Goal: Use online tool/utility: Utilize a website feature to perform a specific function

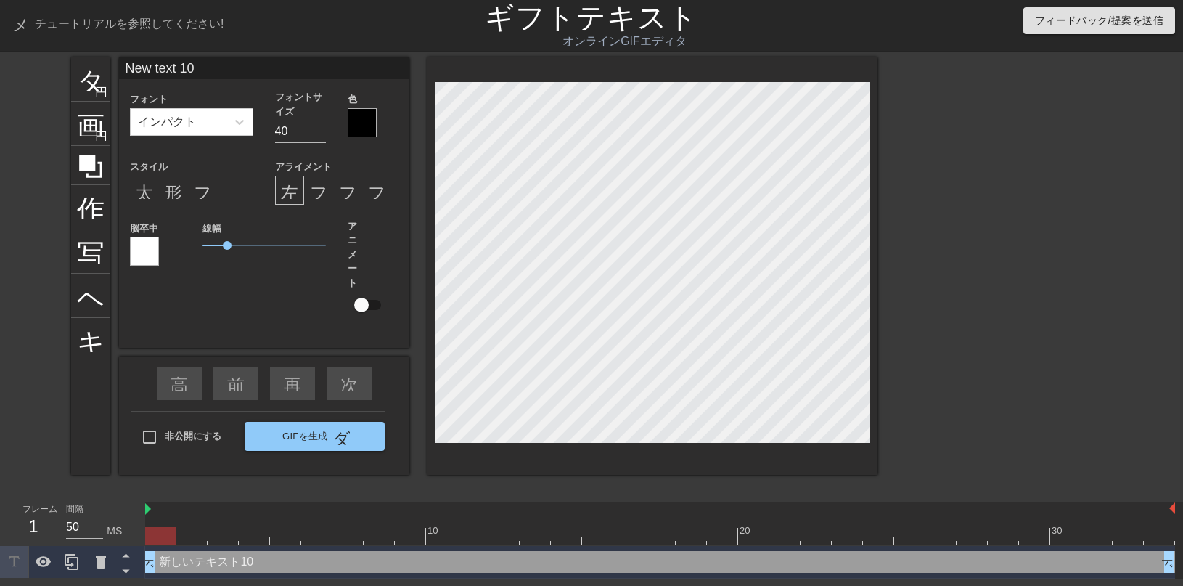
click at [360, 131] on div at bounding box center [362, 122] width 29 height 29
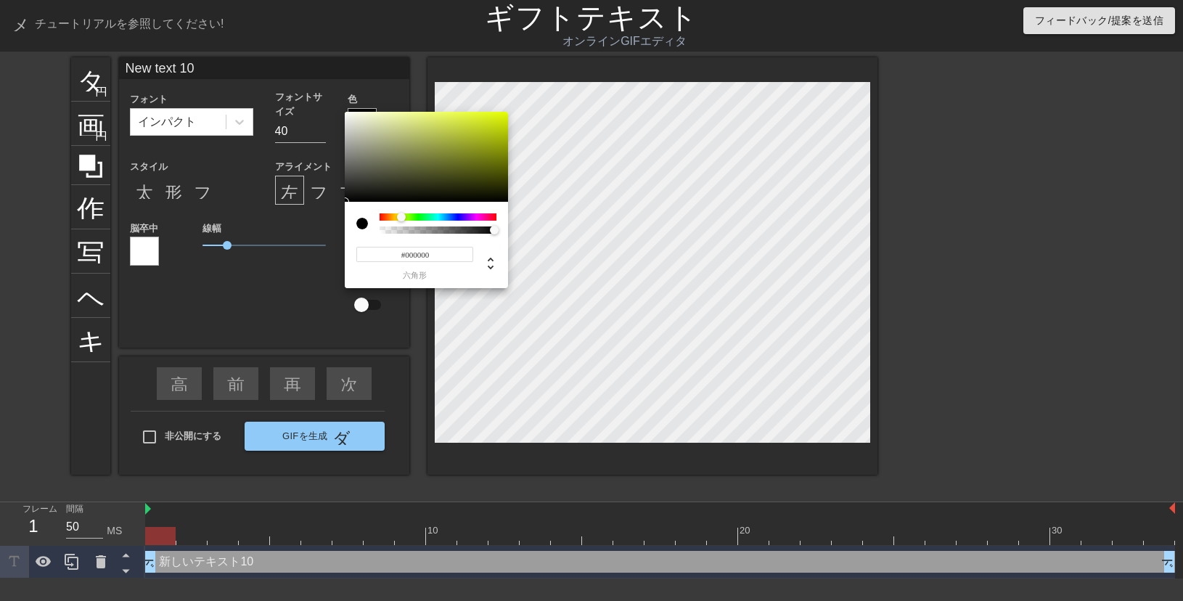
click at [401, 216] on div at bounding box center [438, 216] width 117 height 7
click at [399, 218] on div at bounding box center [399, 217] width 9 height 9
type input "0"
drag, startPoint x: 397, startPoint y: 230, endPoint x: 473, endPoint y: 232, distance: 76.2
click at [430, 226] on div at bounding box center [438, 229] width 112 height 7
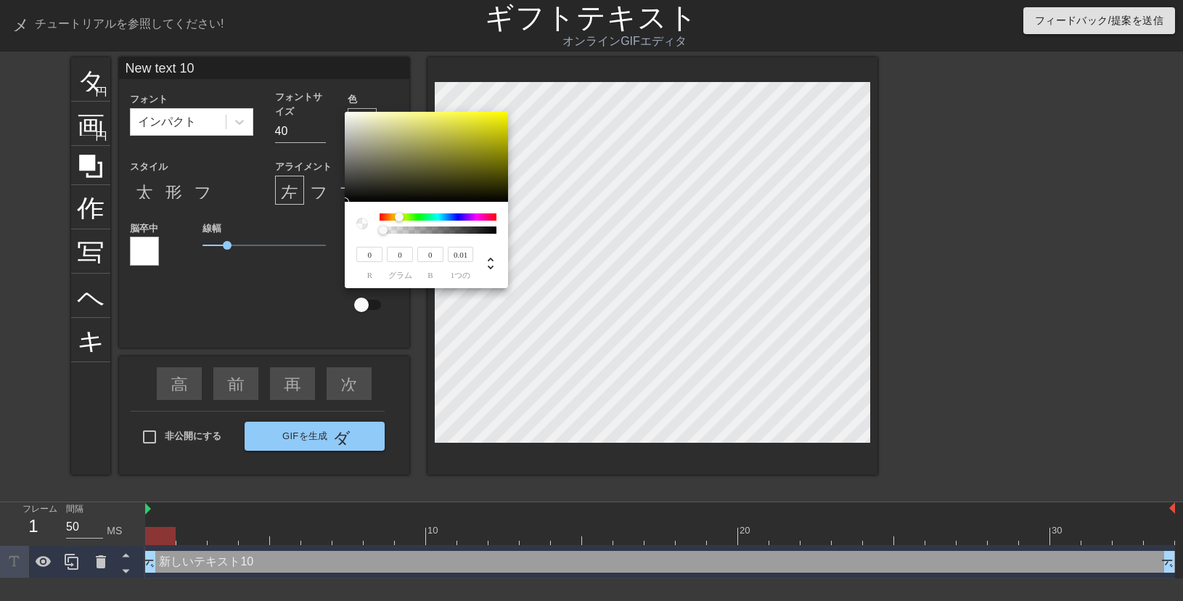
type input "0"
click at [382, 231] on div at bounding box center [438, 229] width 112 height 7
type input "249"
type input "247"
type input "4"
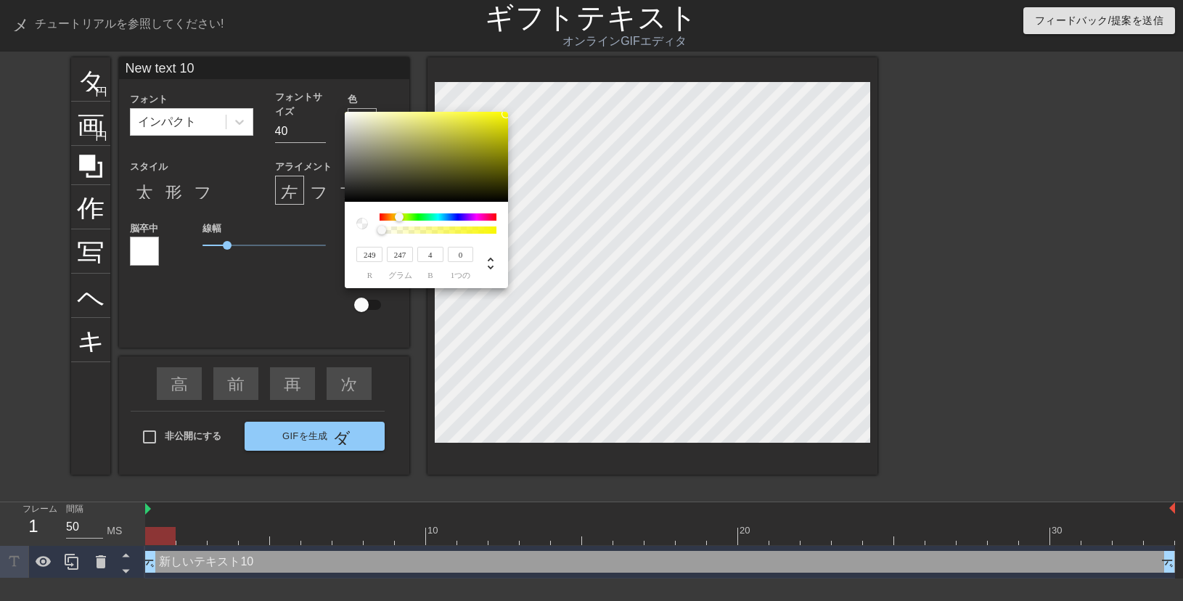
click at [506, 114] on div at bounding box center [426, 157] width 163 height 90
click at [483, 227] on div at bounding box center [438, 229] width 112 height 7
type input "1"
drag, startPoint x: 483, startPoint y: 227, endPoint x: 499, endPoint y: 231, distance: 17.1
click at [499, 231] on div at bounding box center [498, 230] width 9 height 9
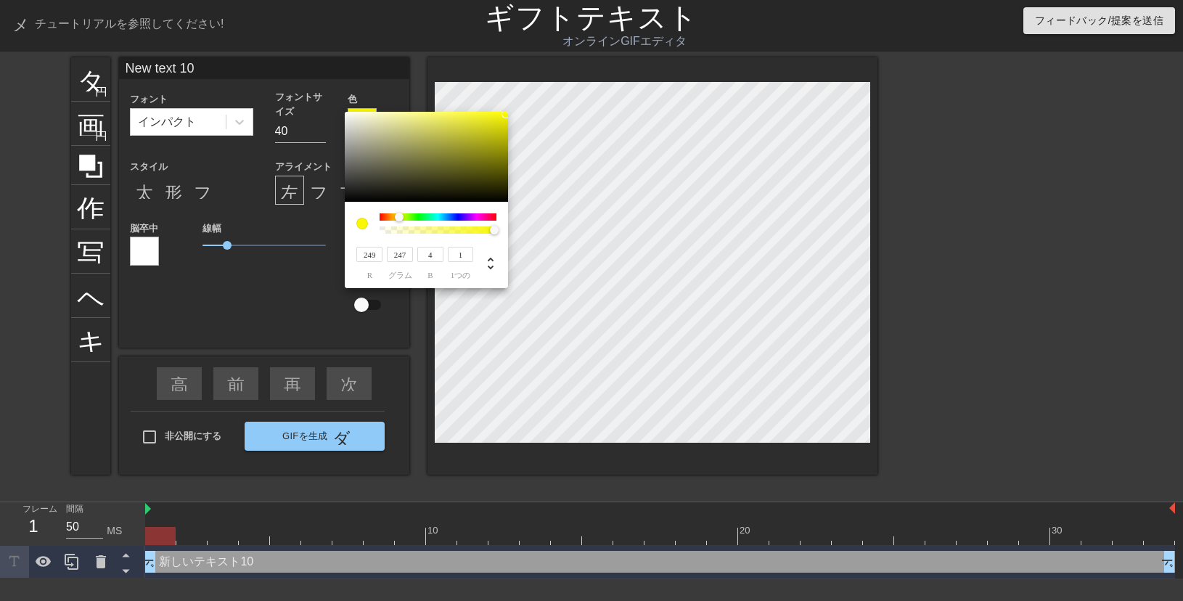
type input "27"
type input "13"
click at [426, 192] on div at bounding box center [426, 157] width 163 height 90
type input "13"
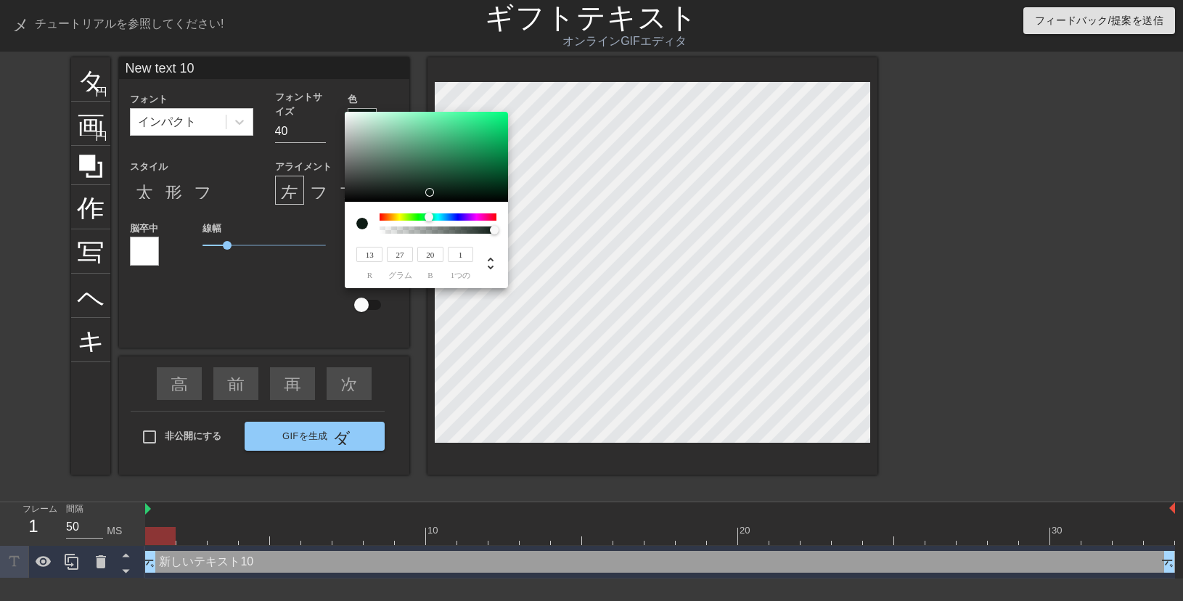
drag, startPoint x: 421, startPoint y: 220, endPoint x: 428, endPoint y: 216, distance: 8.5
click at [428, 216] on div at bounding box center [438, 216] width 117 height 7
type input "23"
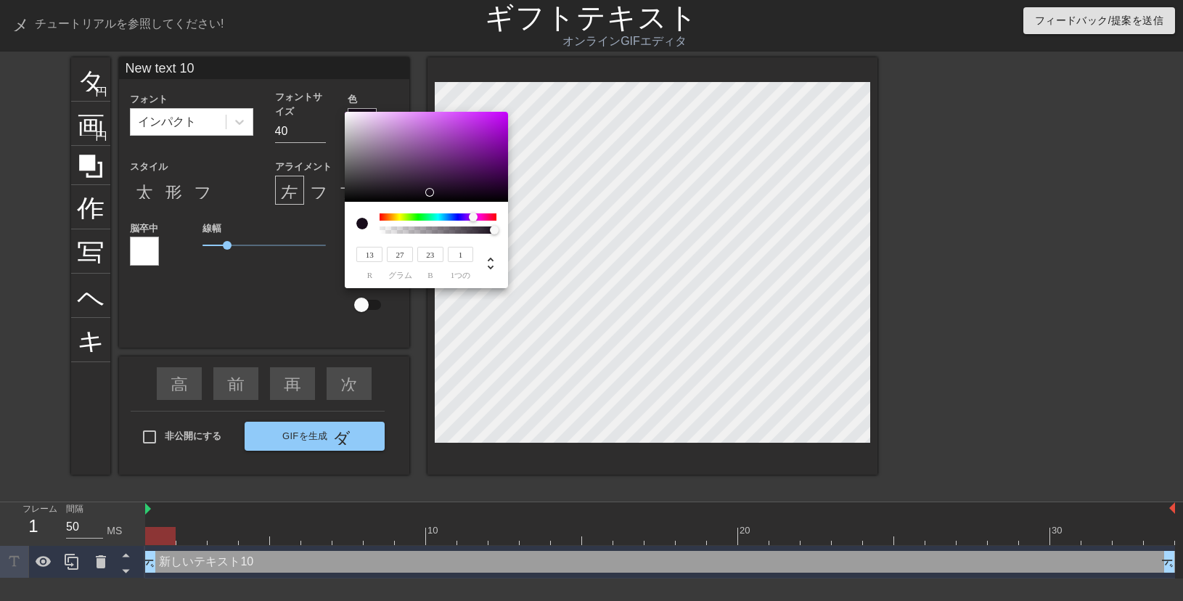
type input "24"
type input "13"
type input "27"
drag, startPoint x: 428, startPoint y: 216, endPoint x: 477, endPoint y: 221, distance: 49.0
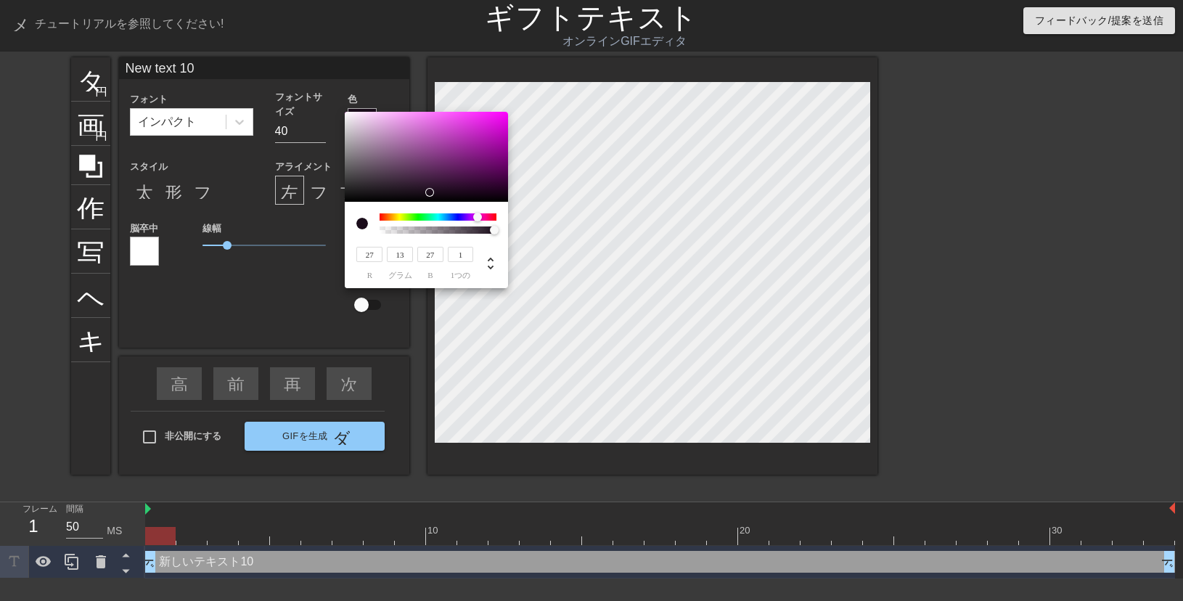
click at [478, 221] on div at bounding box center [482, 217] width 9 height 9
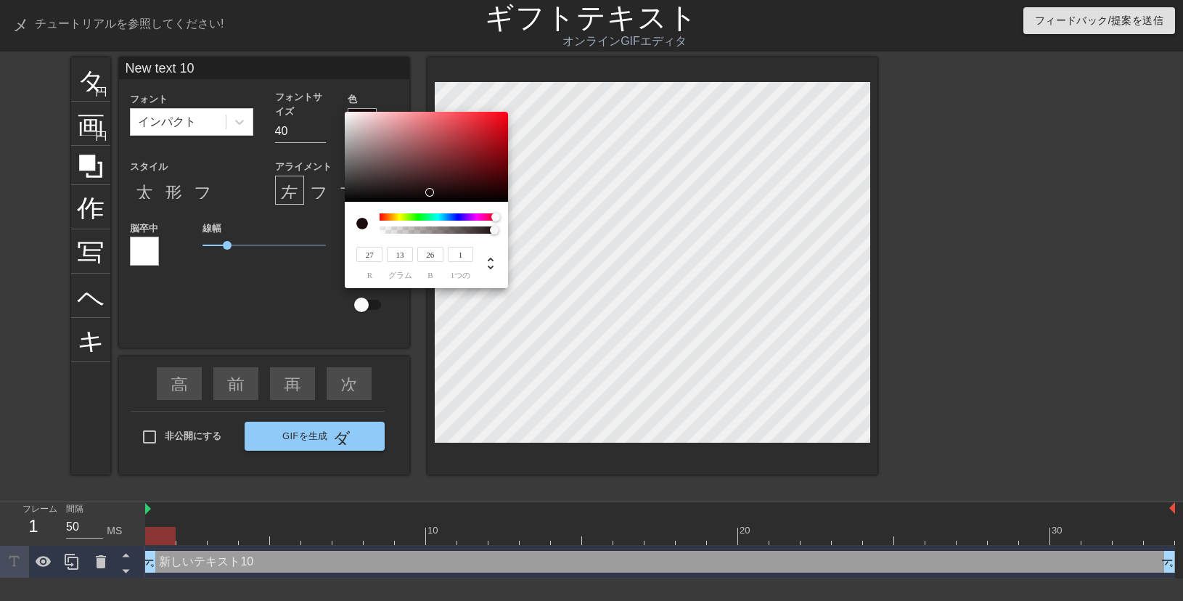
type input "13"
drag, startPoint x: 477, startPoint y: 221, endPoint x: 499, endPoint y: 237, distance: 26.6
click at [499, 237] on div "27 r 13 グラム 13 b 1 1つの" at bounding box center [426, 245] width 163 height 86
type input "0.18"
type input "25"
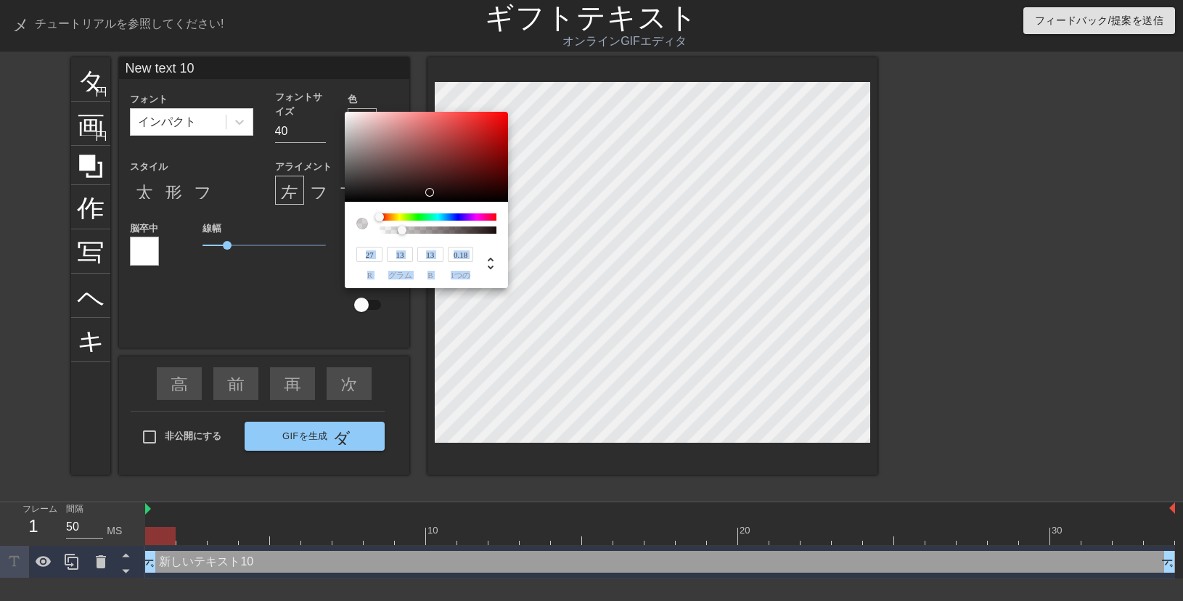
type input "27"
click at [403, 216] on div at bounding box center [438, 216] width 117 height 7
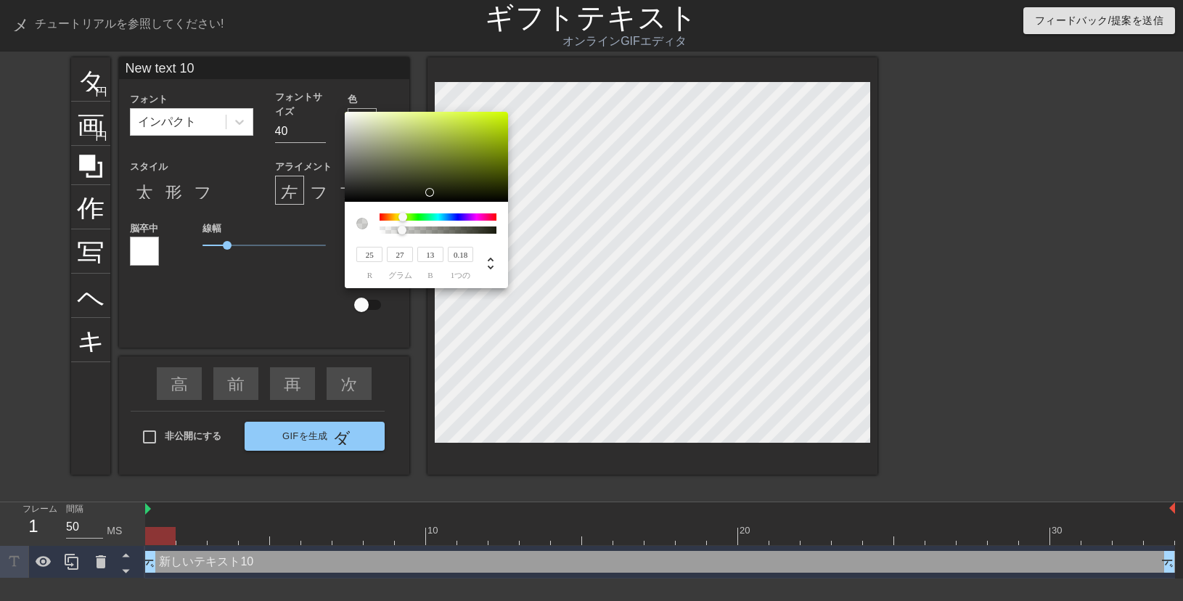
type input "202"
type input "243"
type input "8"
click at [503, 116] on div at bounding box center [426, 157] width 163 height 90
type input "1"
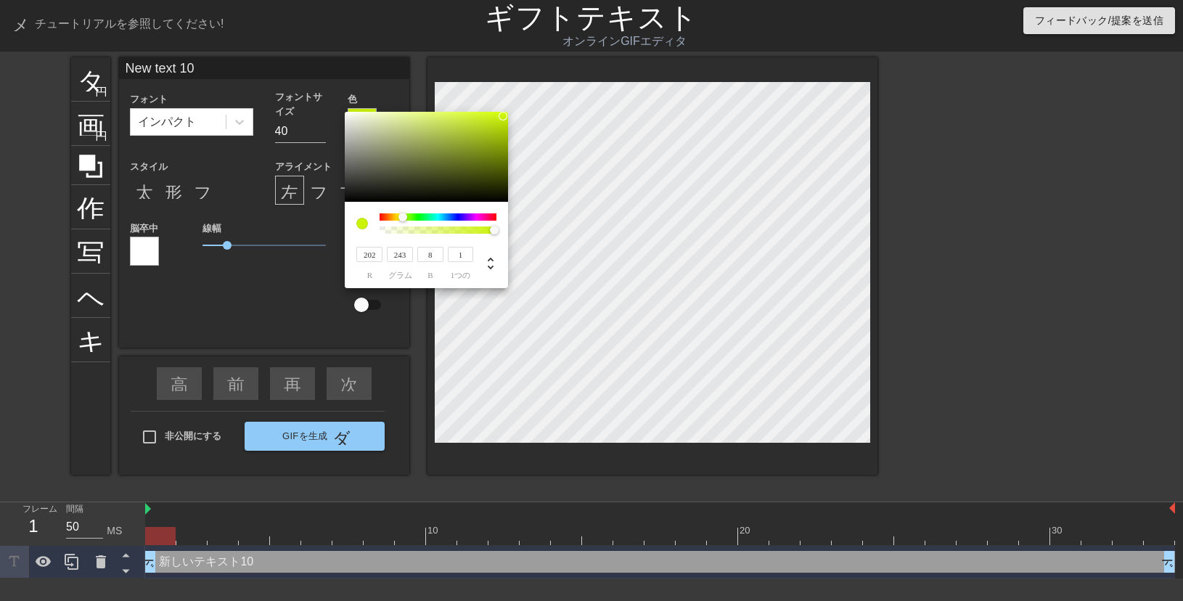
click at [494, 232] on div at bounding box center [438, 229] width 112 height 7
click at [494, 232] on div at bounding box center [494, 230] width 9 height 9
click at [490, 262] on icon at bounding box center [491, 264] width 6 height 12
type input "70"
type input "94%"
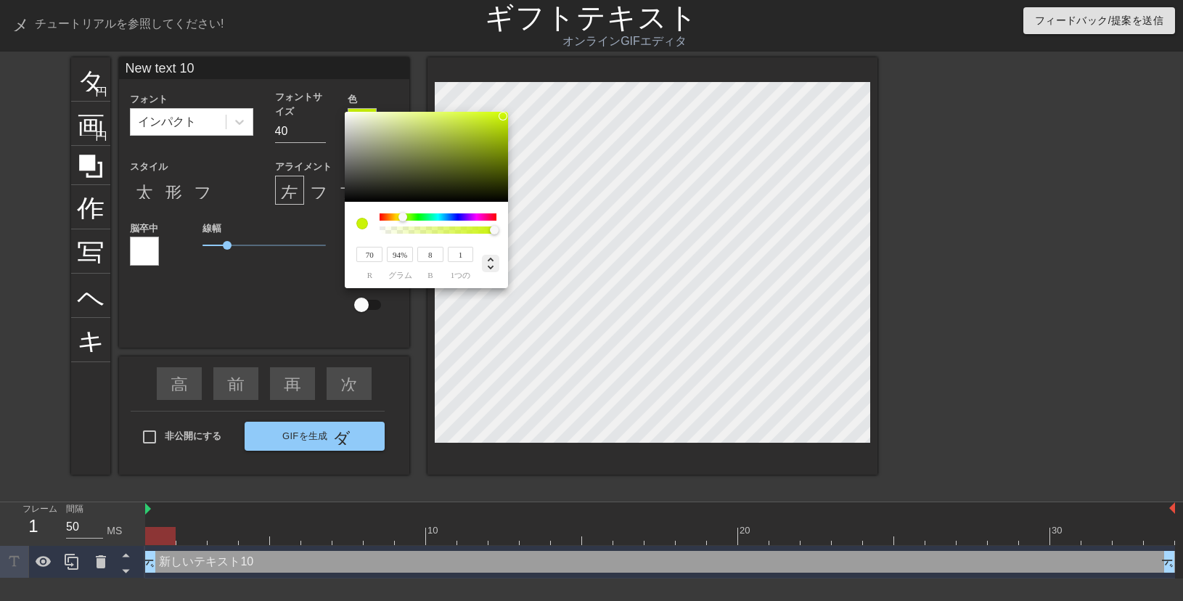
type input "49%"
type input "83%"
type input "10%"
click at [494, 186] on div at bounding box center [426, 157] width 163 height 90
click at [494, 186] on div at bounding box center [493, 185] width 9 height 9
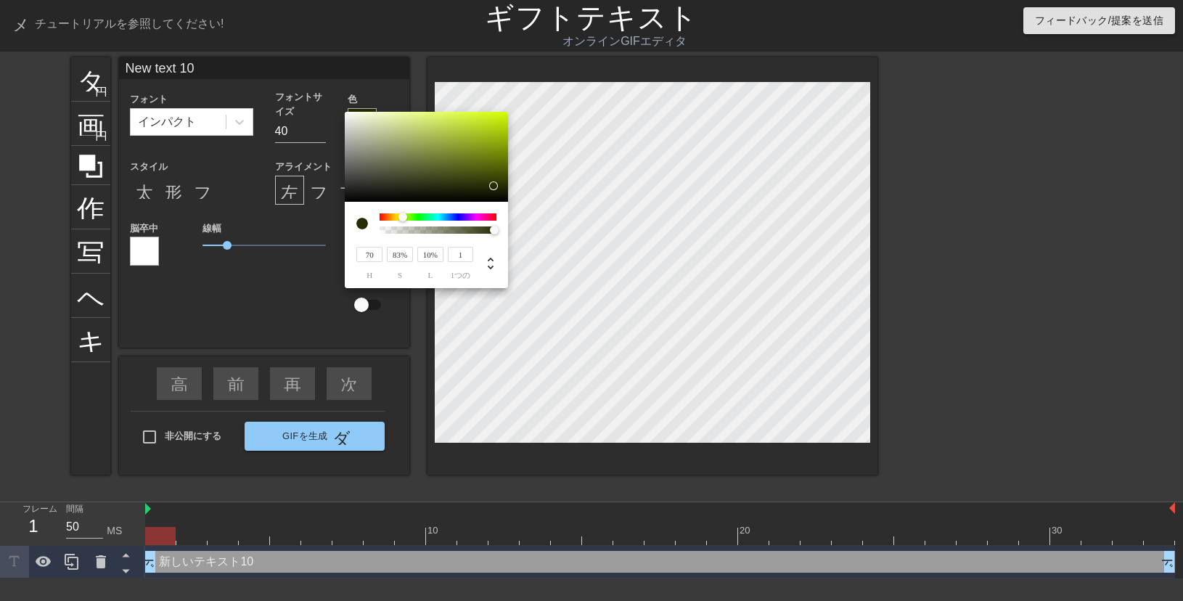
type input "93%"
type input "49%"
click at [502, 116] on div at bounding box center [426, 157] width 163 height 90
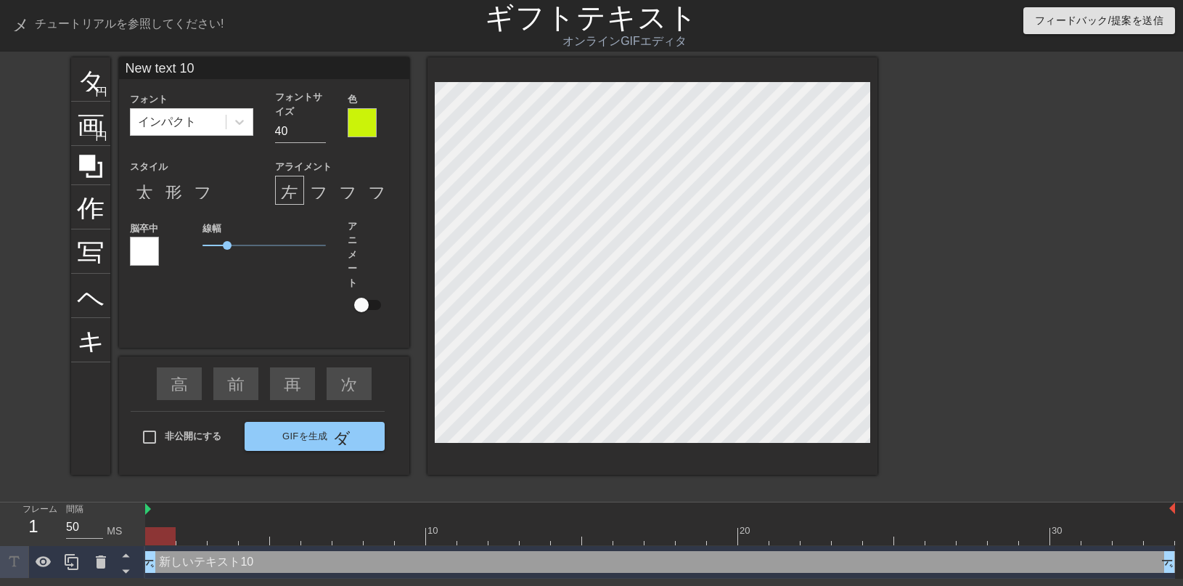
click at [364, 122] on div at bounding box center [362, 122] width 29 height 29
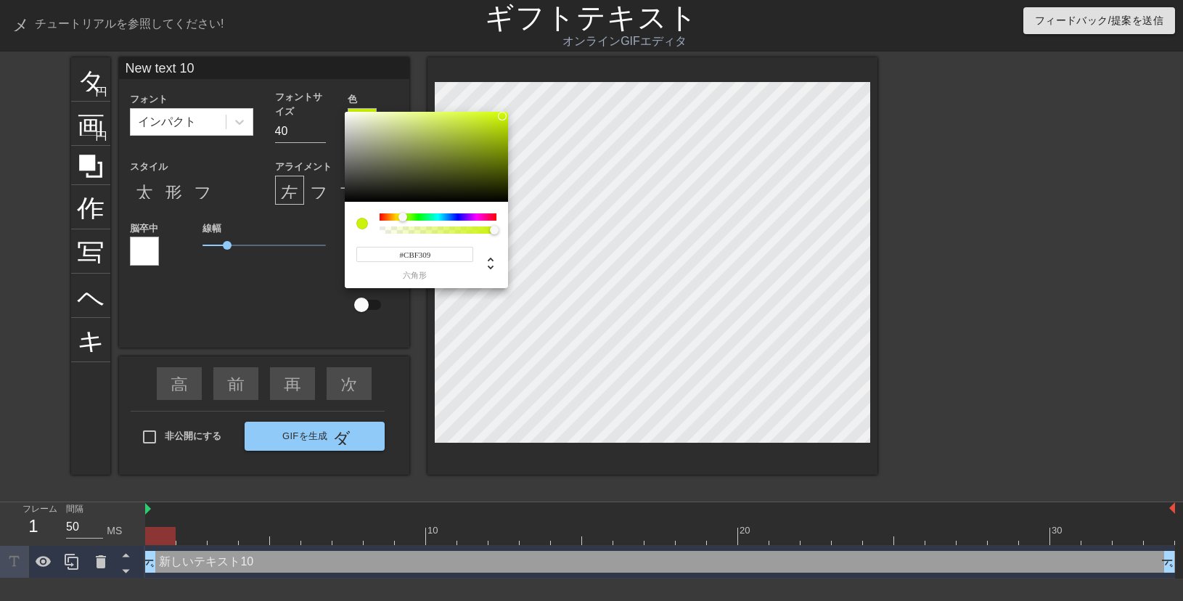
click at [430, 256] on input "#CBF309" at bounding box center [414, 254] width 117 height 15
drag, startPoint x: 443, startPoint y: 258, endPoint x: 365, endPoint y: 256, distance: 77.7
click at [365, 256] on input "#CBF309" at bounding box center [414, 254] width 117 height 15
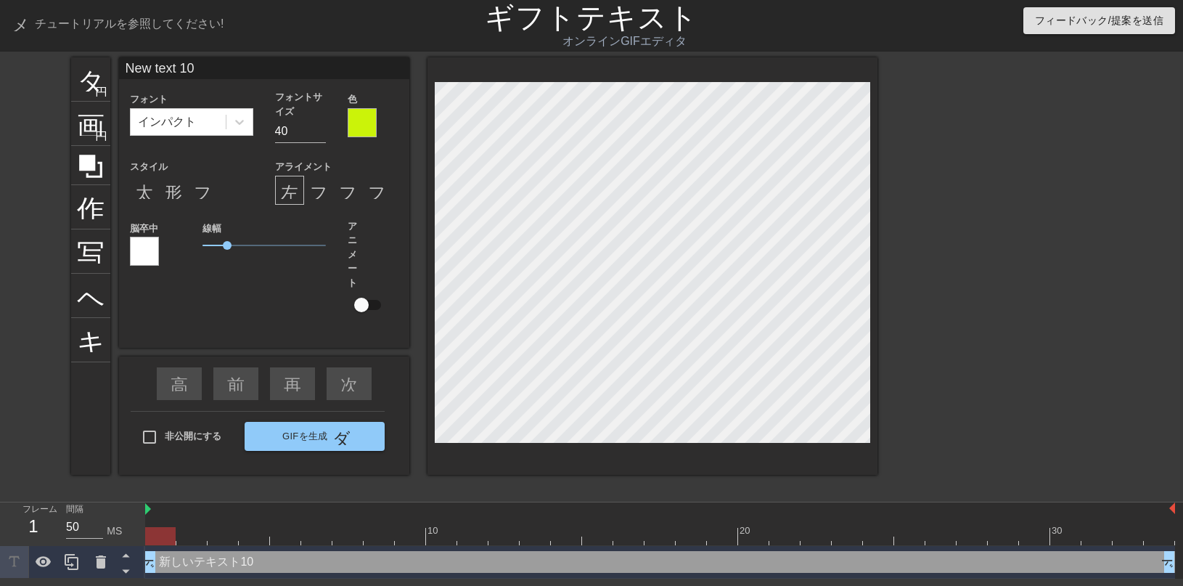
type input "New text 0"
type textarea "New text0"
type input "New tex0"
type textarea "New t0"
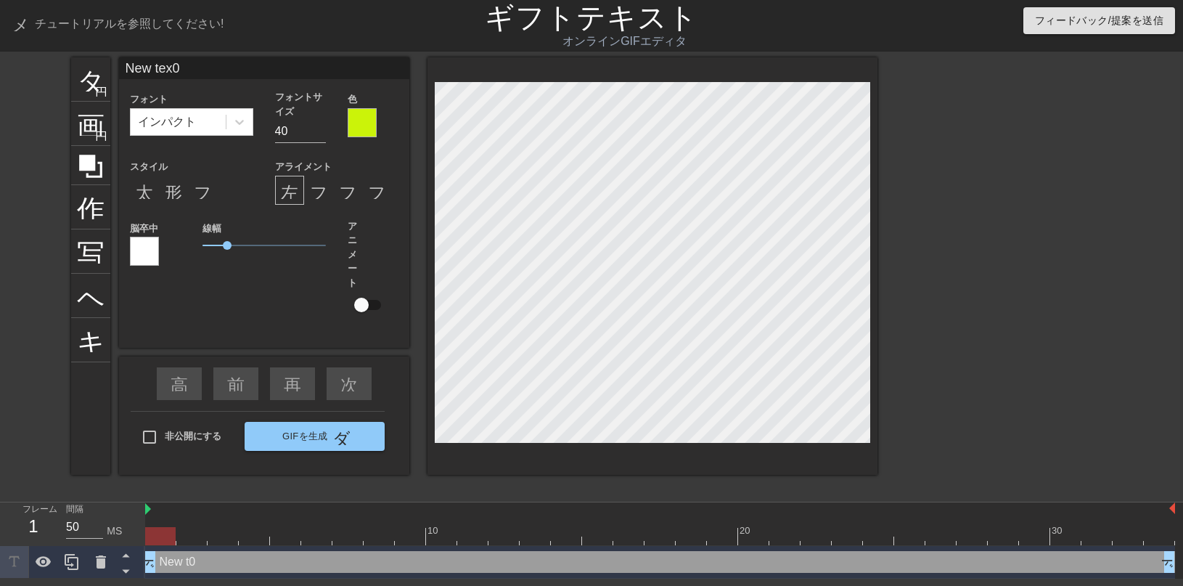
type input "New t0"
type textarea "New 0"
type input "New0"
type textarea "New0"
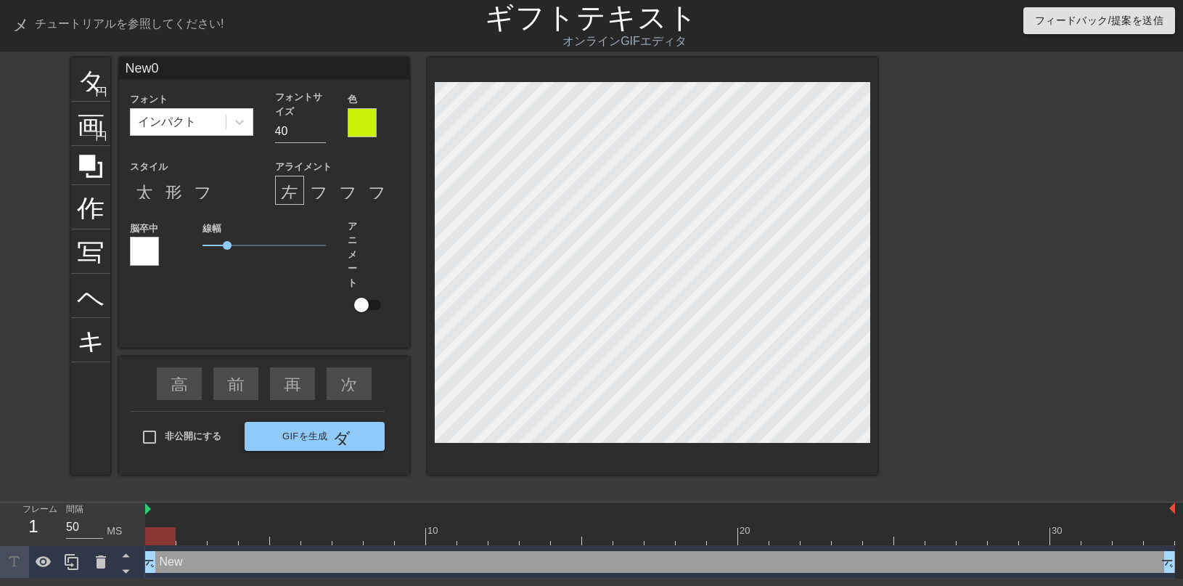
type input "New"
type textarea "New"
type input "Ne"
type textarea "N"
type input "N"
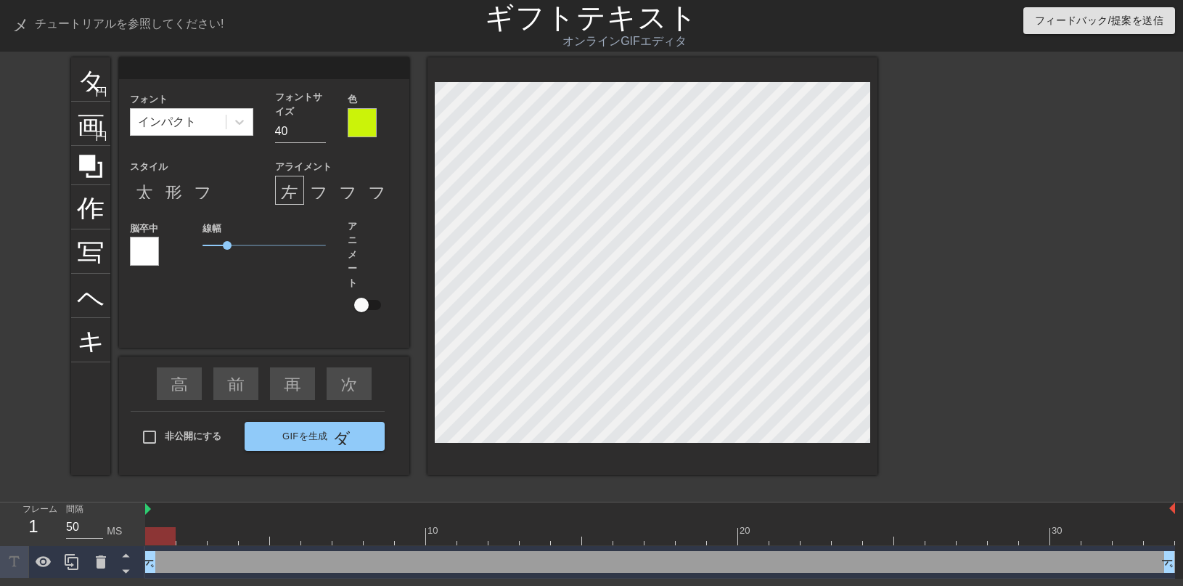
scroll to position [8, 2]
type input "す"
type textarea "す"
click at [359, 132] on div at bounding box center [362, 122] width 29 height 29
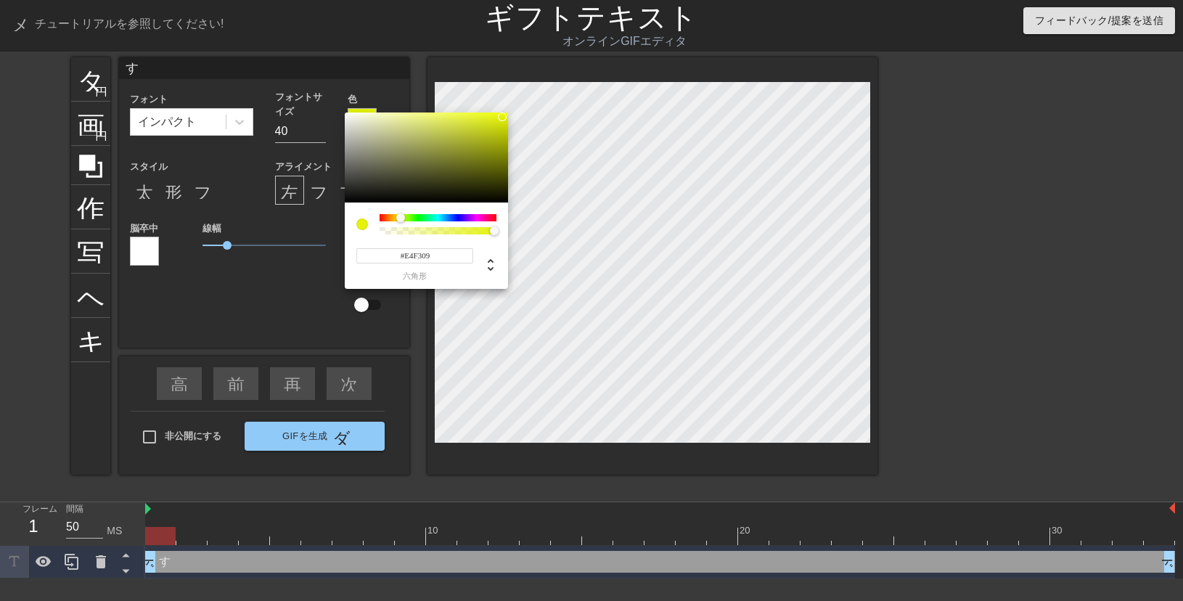
click at [401, 218] on div at bounding box center [400, 217] width 9 height 9
type input "228"
click at [455, 230] on div at bounding box center [438, 230] width 112 height 7
drag, startPoint x: 455, startPoint y: 230, endPoint x: 479, endPoint y: 230, distance: 24.0
click at [479, 230] on div at bounding box center [479, 230] width 9 height 9
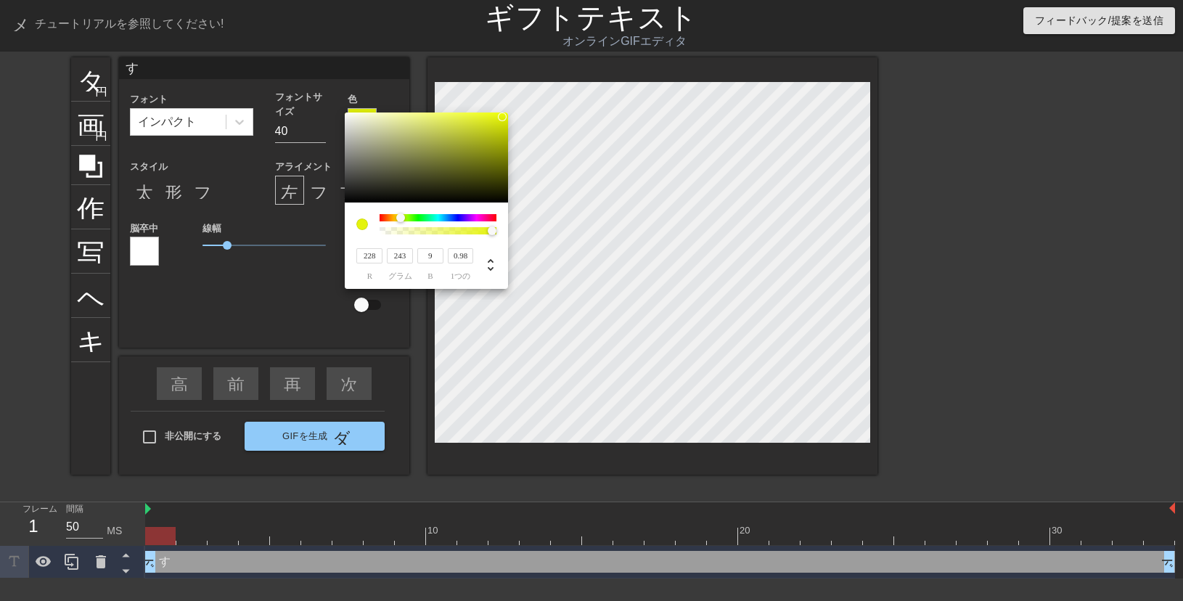
type input "1"
drag, startPoint x: 479, startPoint y: 230, endPoint x: 494, endPoint y: 234, distance: 15.9
click at [494, 234] on div at bounding box center [492, 230] width 9 height 9
click at [494, 234] on div at bounding box center [494, 230] width 9 height 9
click at [412, 258] on input "243" at bounding box center [400, 255] width 26 height 15
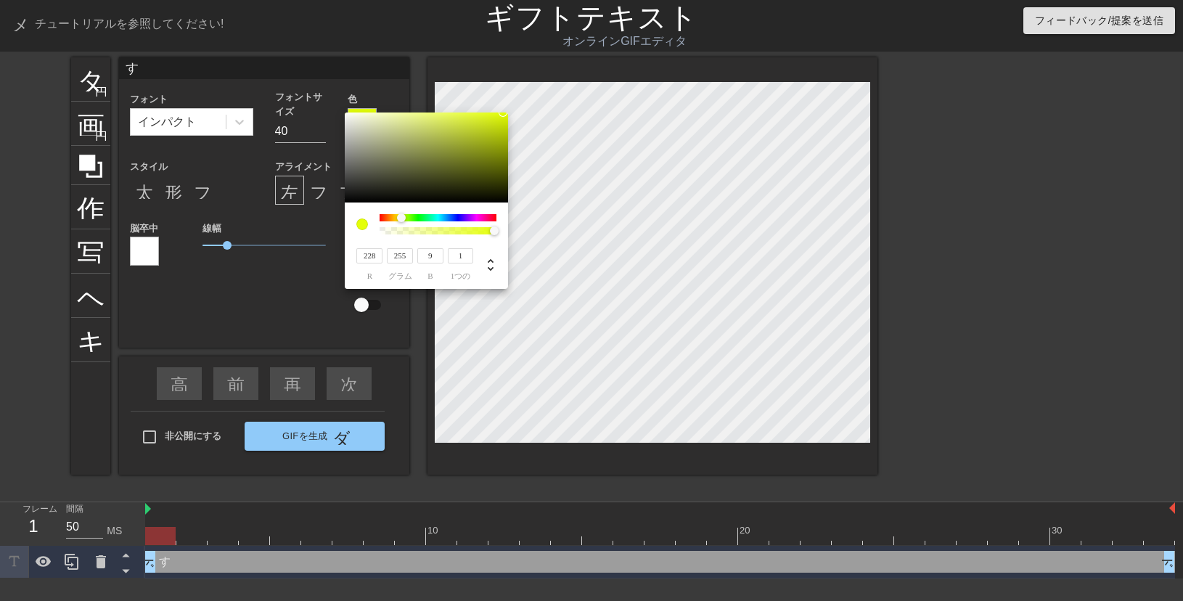
type input "255"
click at [374, 262] on input "228" at bounding box center [369, 255] width 26 height 15
type input "255"
type input "0.98"
click at [492, 231] on div at bounding box center [492, 230] width 9 height 9
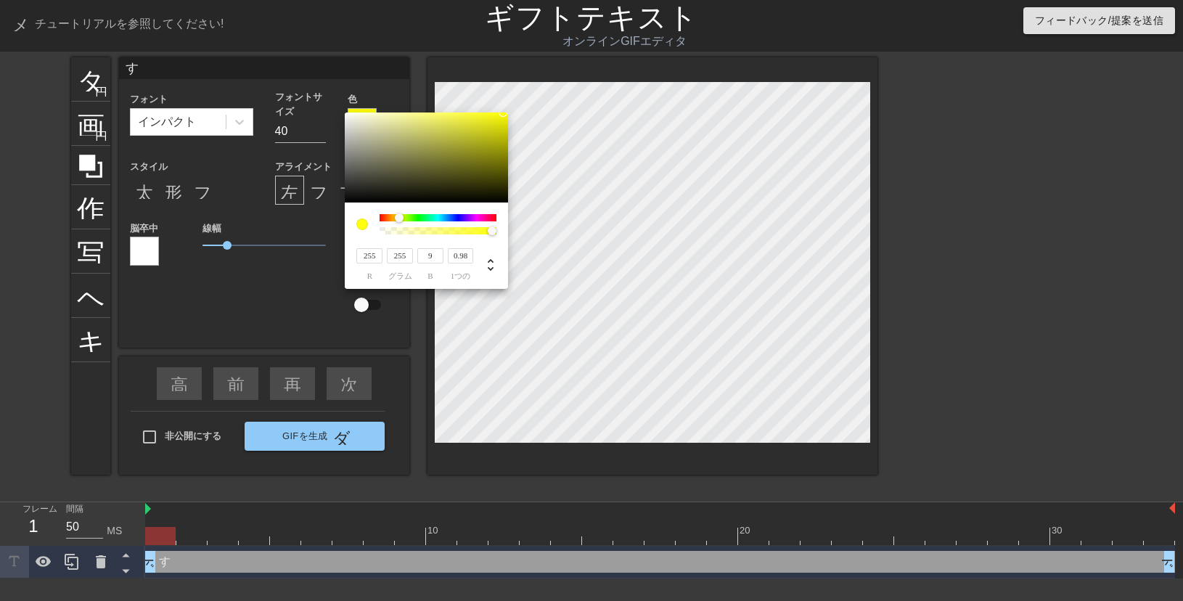
click at [358, 226] on div at bounding box center [362, 224] width 12 height 12
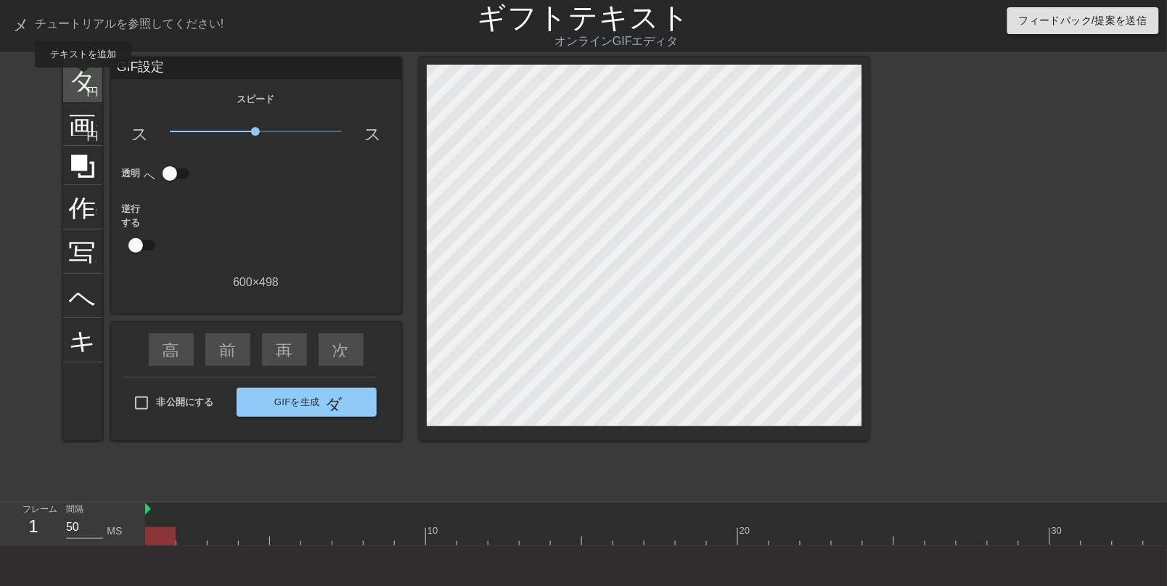
click at [83, 78] on font "タイトル" at bounding box center [125, 78] width 113 height 28
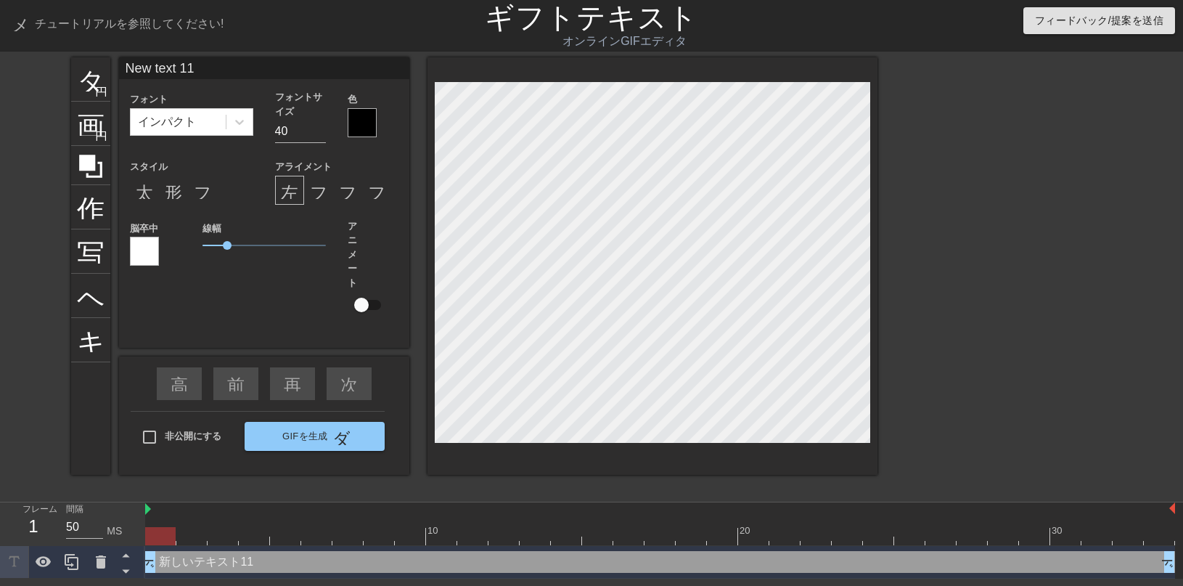
scroll to position [8, 2]
type input "New text 1"
type textarea "New text 1"
type input "New text"
type textarea "New text"
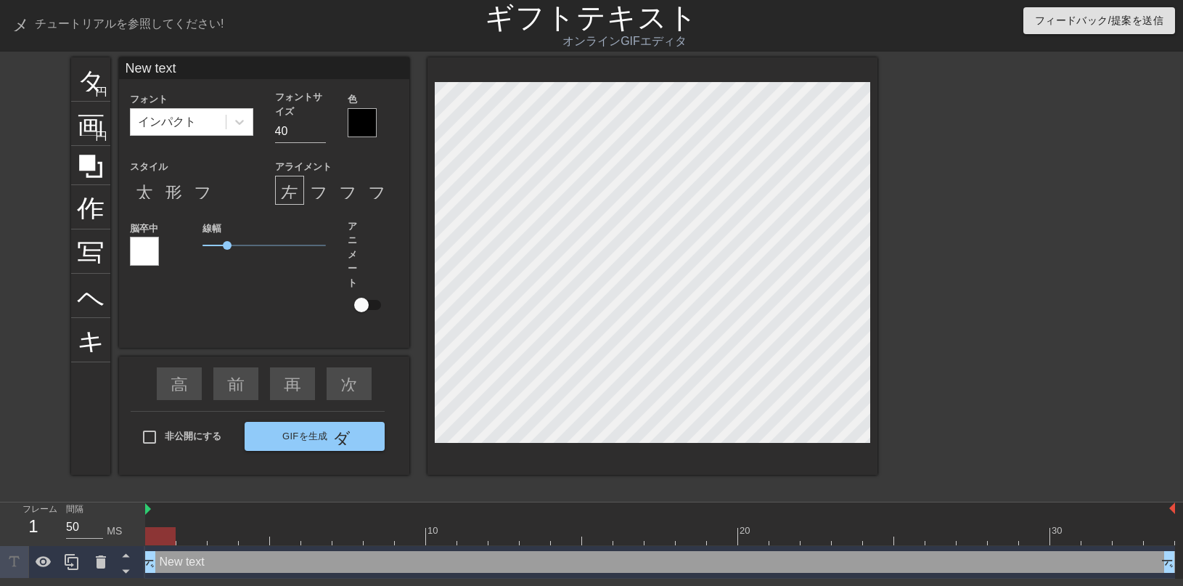
type input "New text"
type textarea "New tex"
type input "New te"
type textarea "New te"
type input "New t"
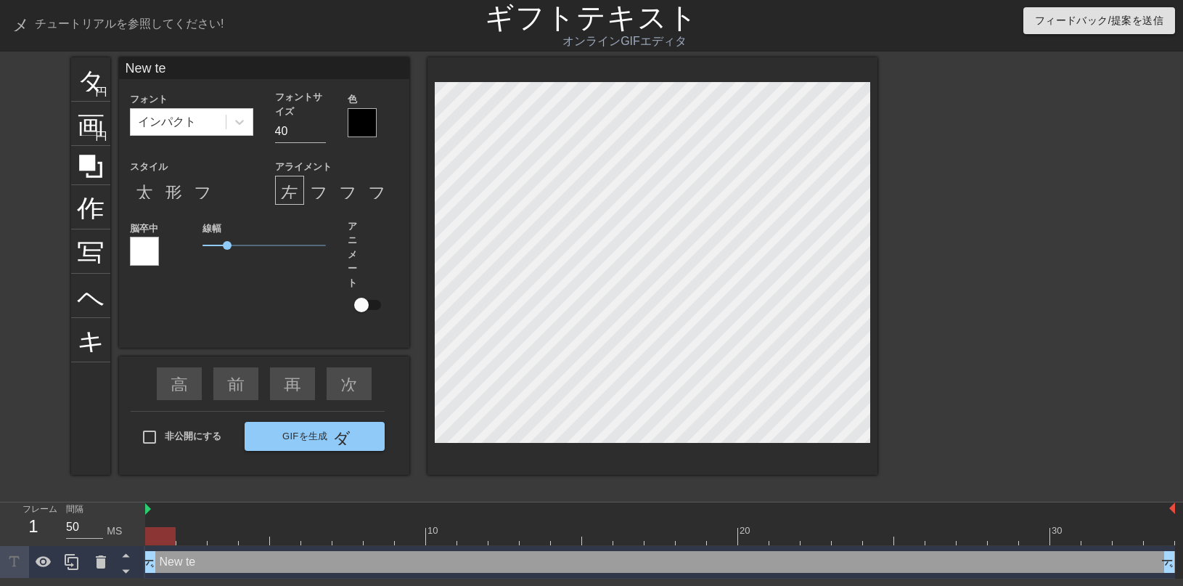
type textarea "New t"
type input "New"
type textarea "New"
type input "New"
type textarea "New"
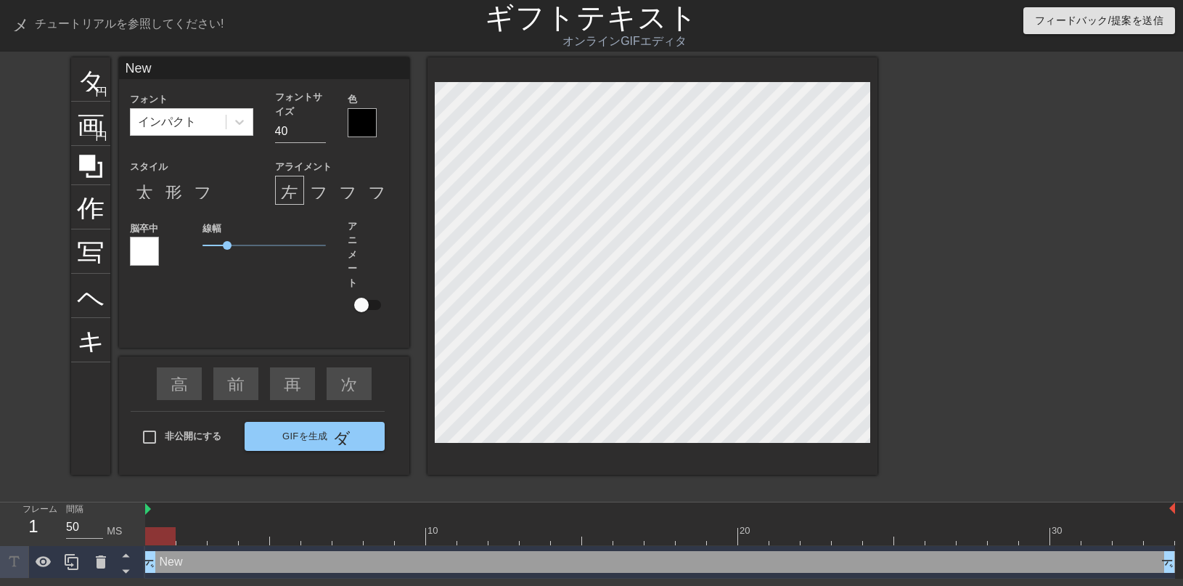
type input "Ne"
type textarea "Ne"
type input "N"
type textarea "N"
type input "R"
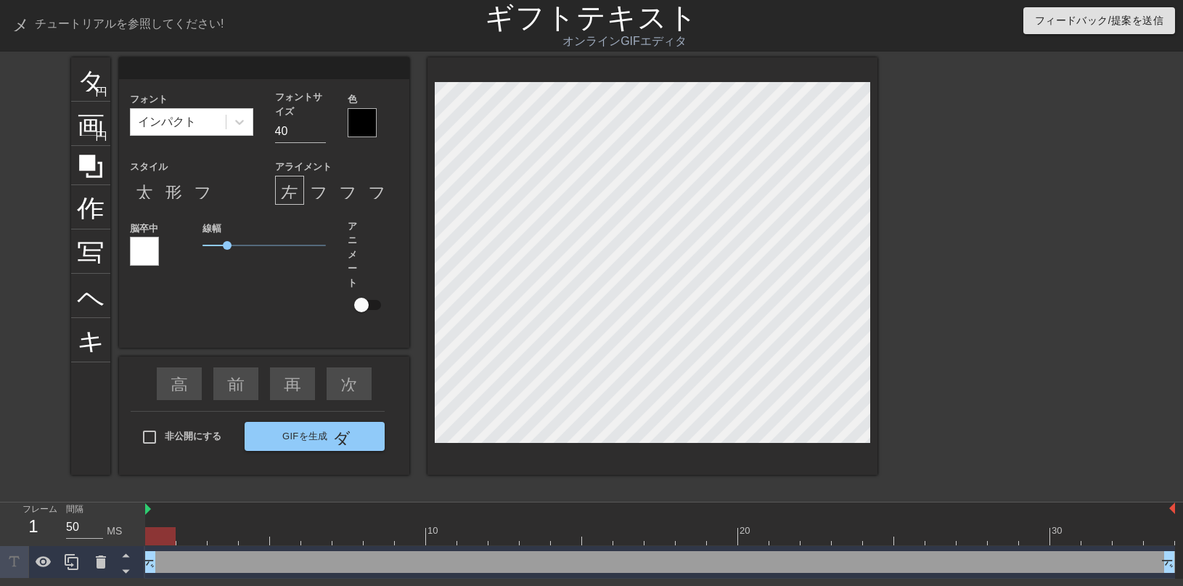
type textarea "R"
type input "Ra"
type textarea "Ra"
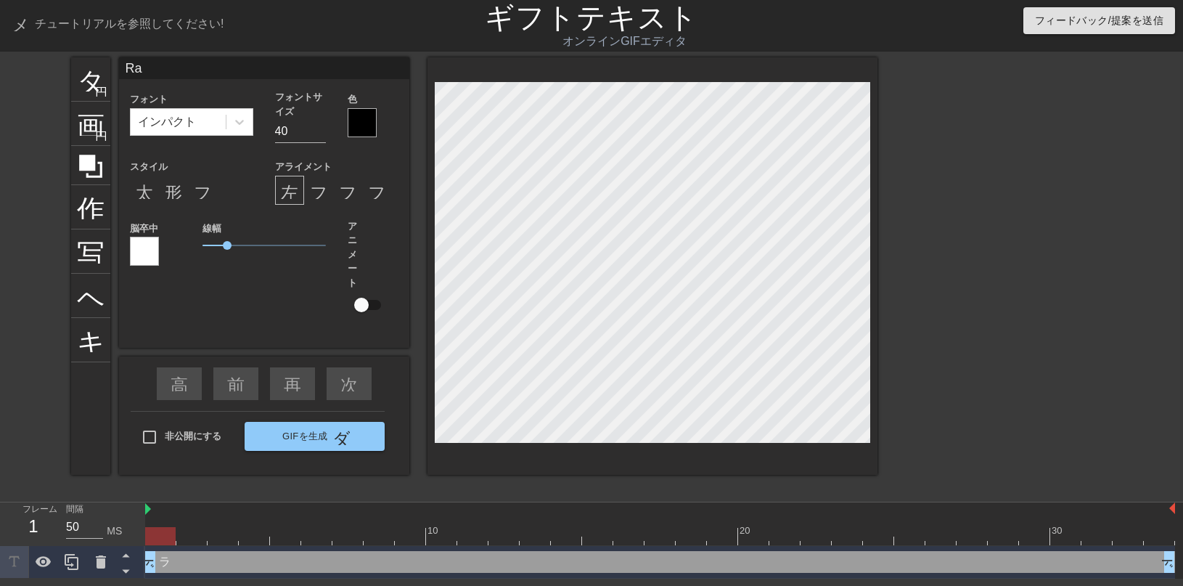
type input "Rap"
type textarea "Rap"
type input "Rape"
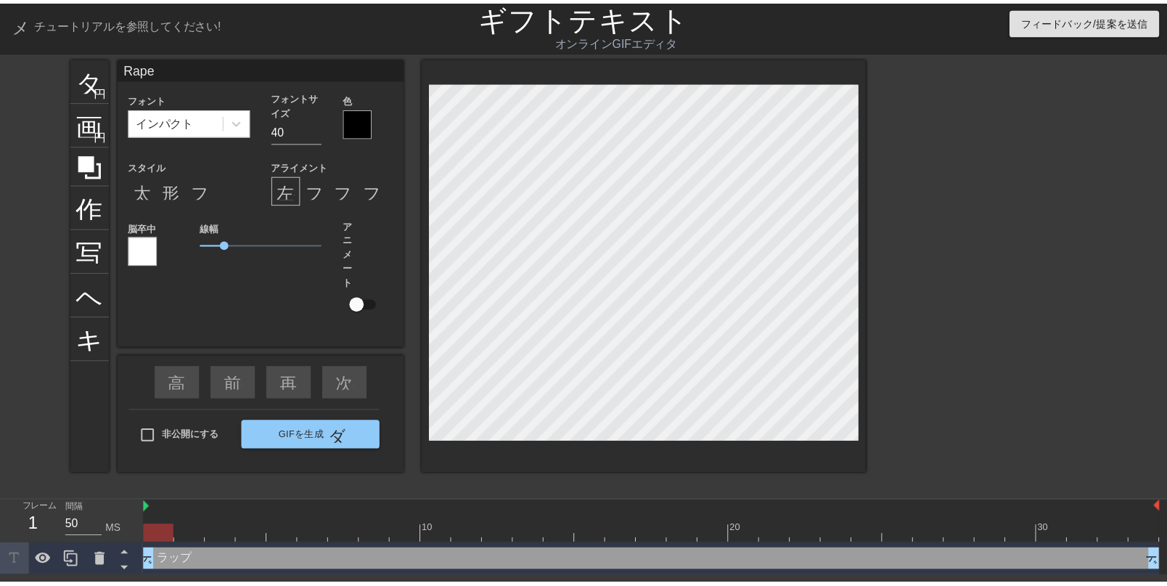
scroll to position [8, 19]
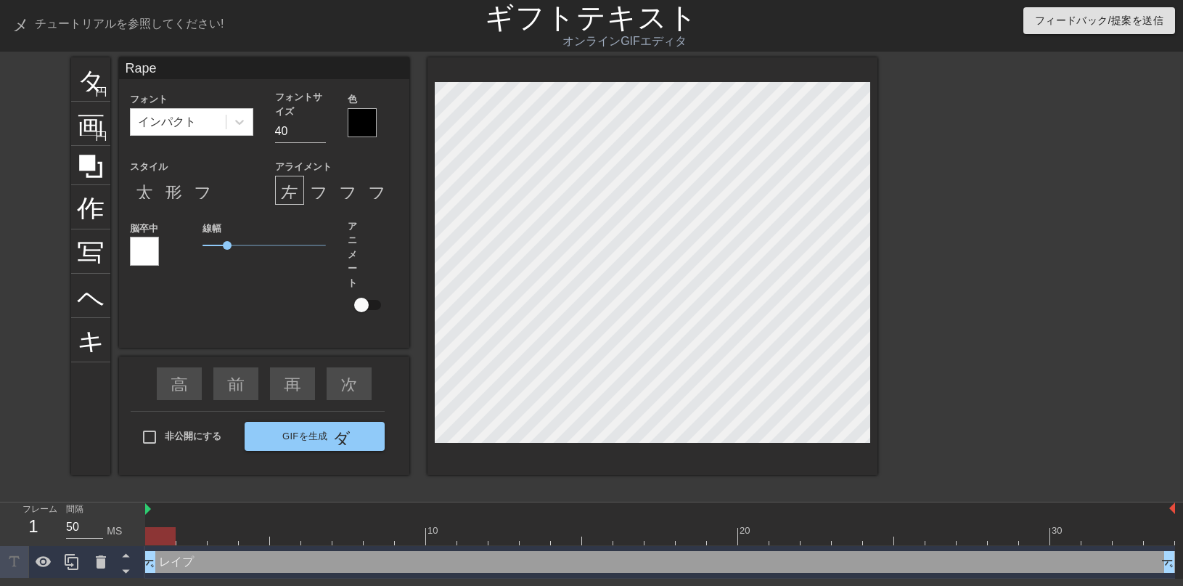
type textarea "Rape"
click at [359, 132] on div at bounding box center [362, 122] width 29 height 29
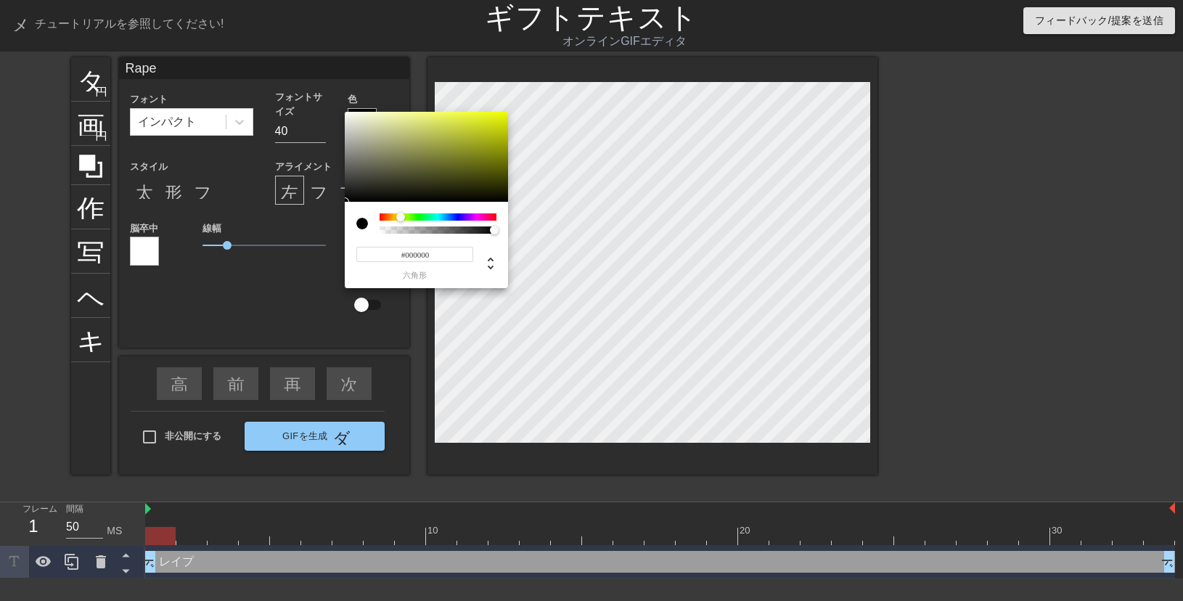
click at [401, 218] on div at bounding box center [438, 216] width 117 height 7
type input "0"
drag, startPoint x: 409, startPoint y: 230, endPoint x: 374, endPoint y: 229, distance: 34.9
click at [374, 229] on div at bounding box center [426, 223] width 140 height 20
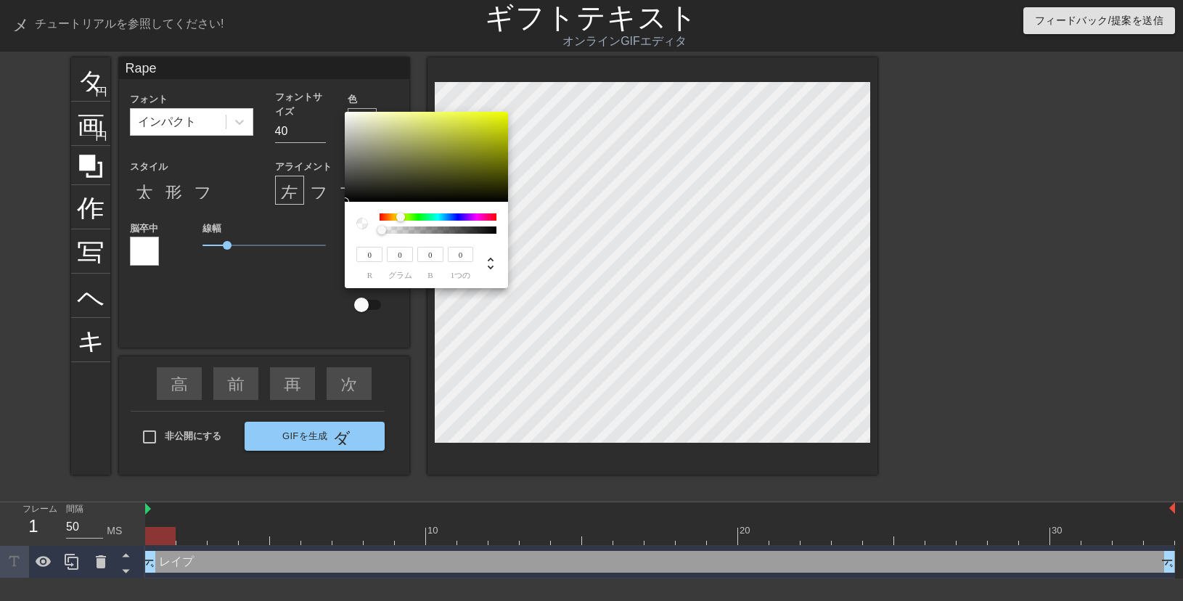
type input "239"
type input "255"
type input "8"
click at [503, 112] on div at bounding box center [426, 157] width 163 height 90
drag, startPoint x: 381, startPoint y: 256, endPoint x: 332, endPoint y: 255, distance: 48.6
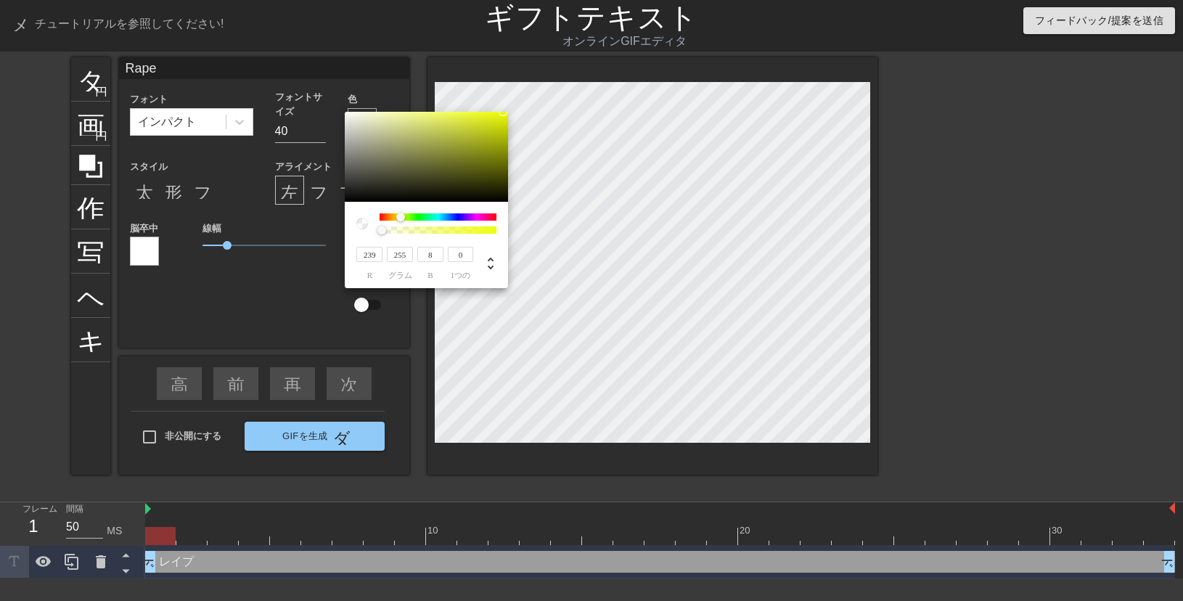
click at [332, 255] on div "239 r 255 グラム 8 b 0 1つの" at bounding box center [591, 300] width 1183 height 601
type input "2"
type input "1"
type input "255"
click at [494, 230] on div at bounding box center [494, 230] width 9 height 9
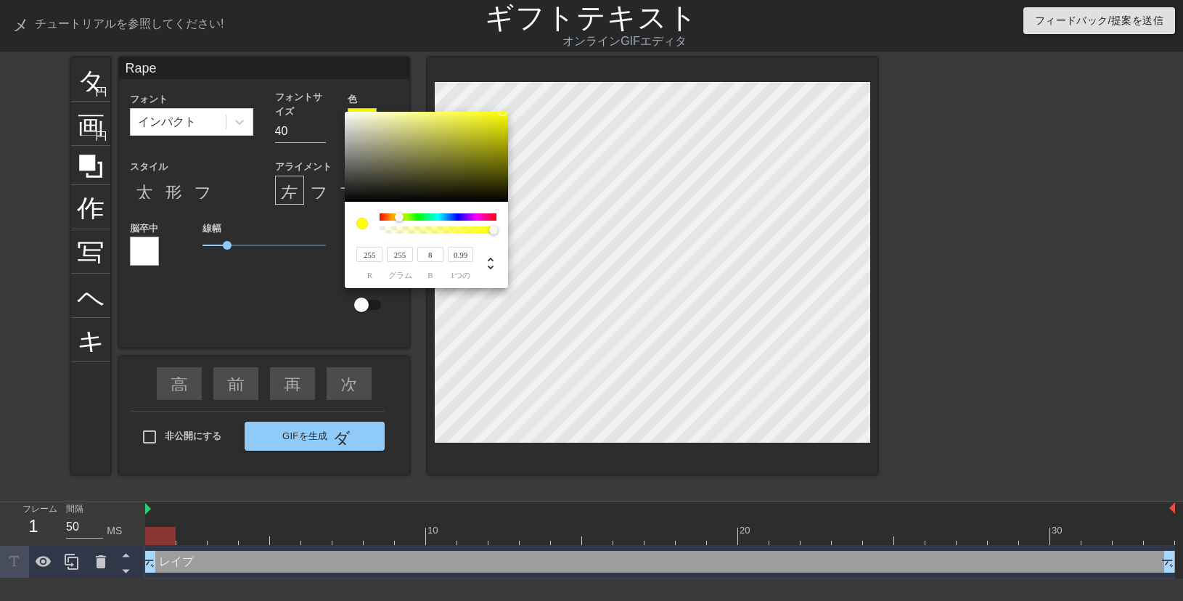
type input "0.97"
click at [491, 229] on div at bounding box center [491, 230] width 9 height 9
click at [491, 261] on icon at bounding box center [491, 264] width 6 height 12
type input "60"
type input "100%"
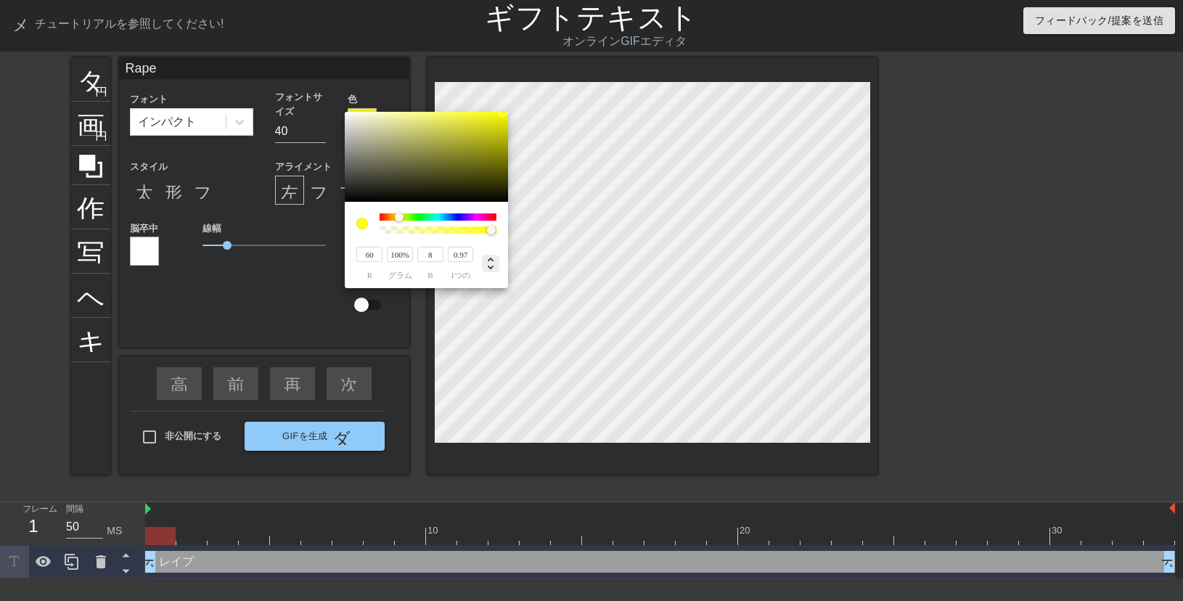
type input "52%"
click at [491, 269] on icon at bounding box center [490, 263] width 17 height 17
type input "255"
type input "8"
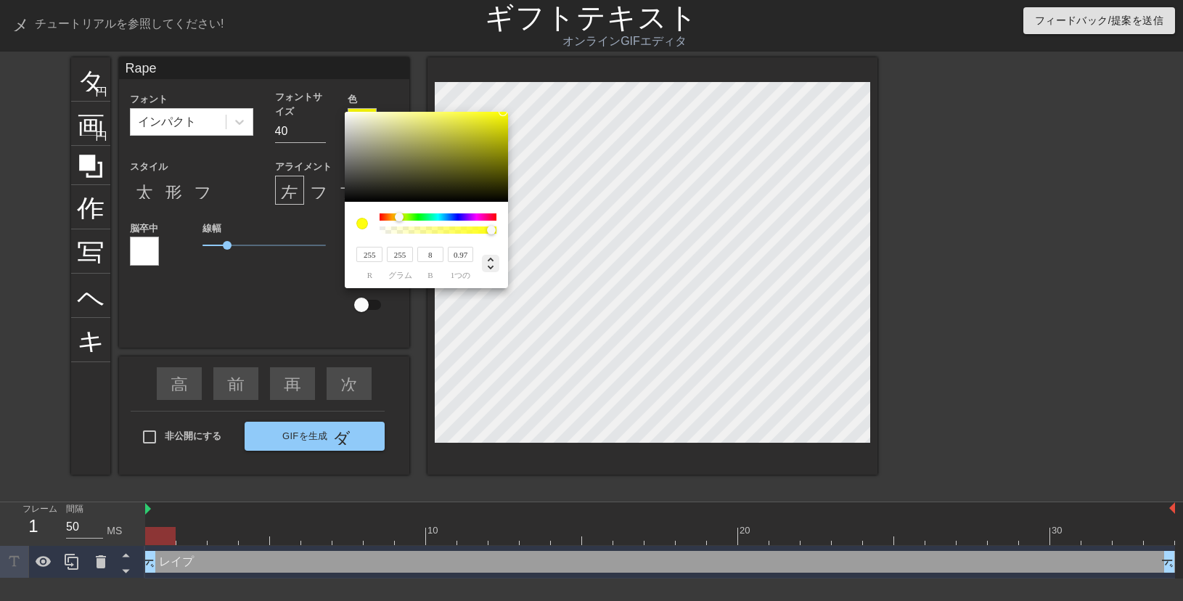
click at [491, 269] on icon at bounding box center [490, 263] width 17 height 17
type input "60"
type input "100%"
type input "52%"
click at [491, 269] on icon at bounding box center [490, 263] width 17 height 17
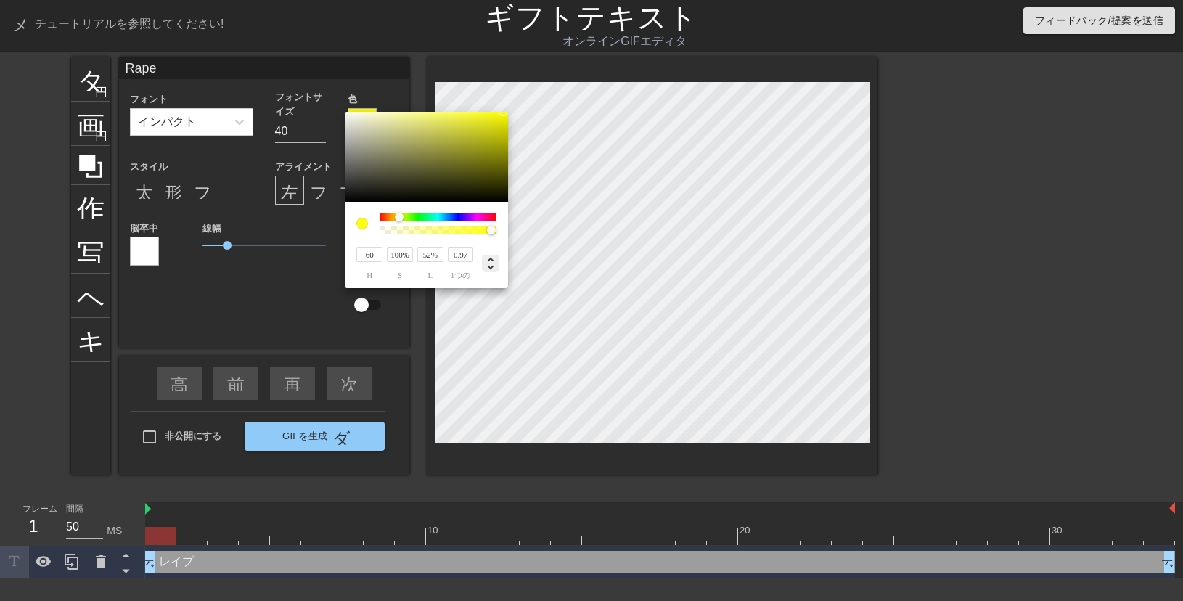
type input "255"
type input "8"
click at [494, 261] on icon at bounding box center [490, 263] width 17 height 17
type input "60"
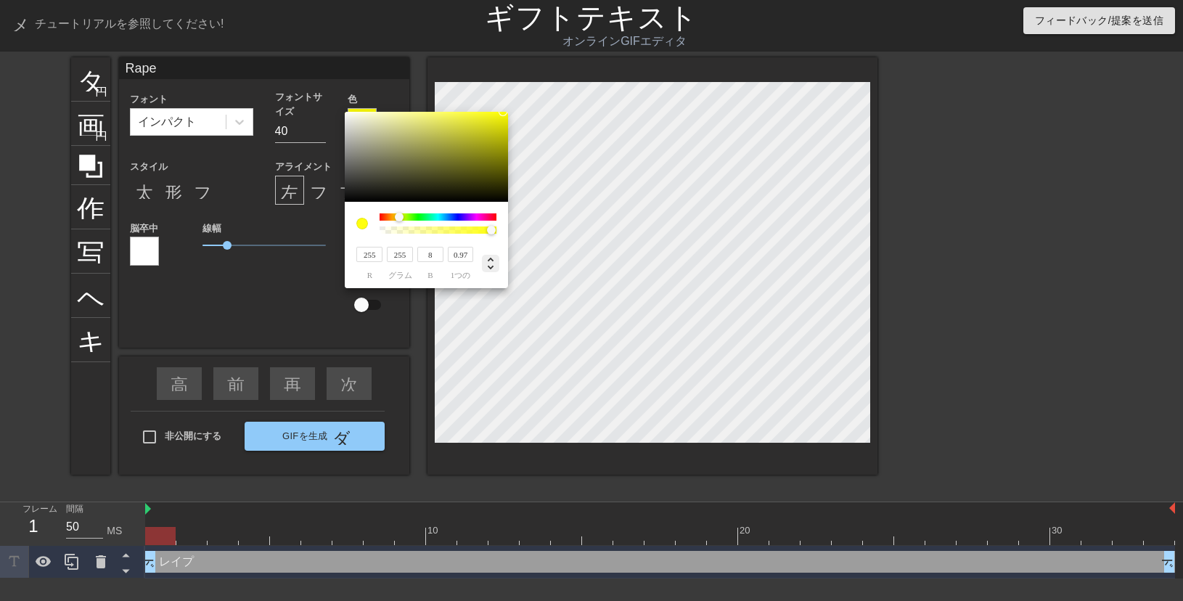
type input "100%"
type input "52%"
click at [494, 261] on icon at bounding box center [490, 263] width 17 height 17
type input "255"
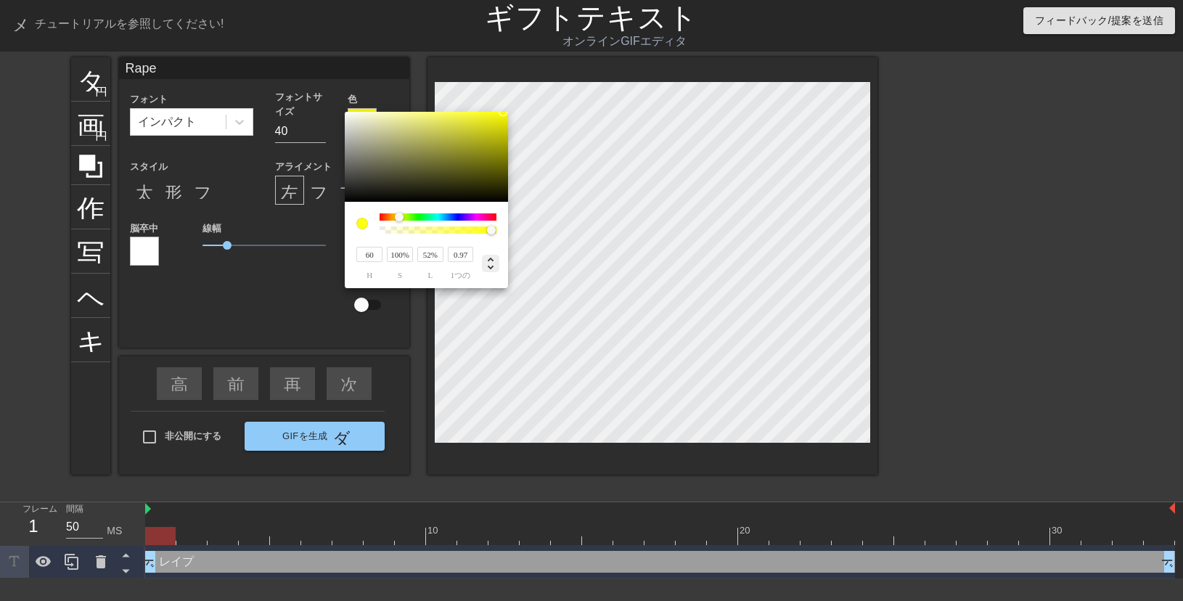
type input "8"
click at [494, 261] on icon at bounding box center [490, 263] width 17 height 17
type input "60"
type input "100%"
type input "52%"
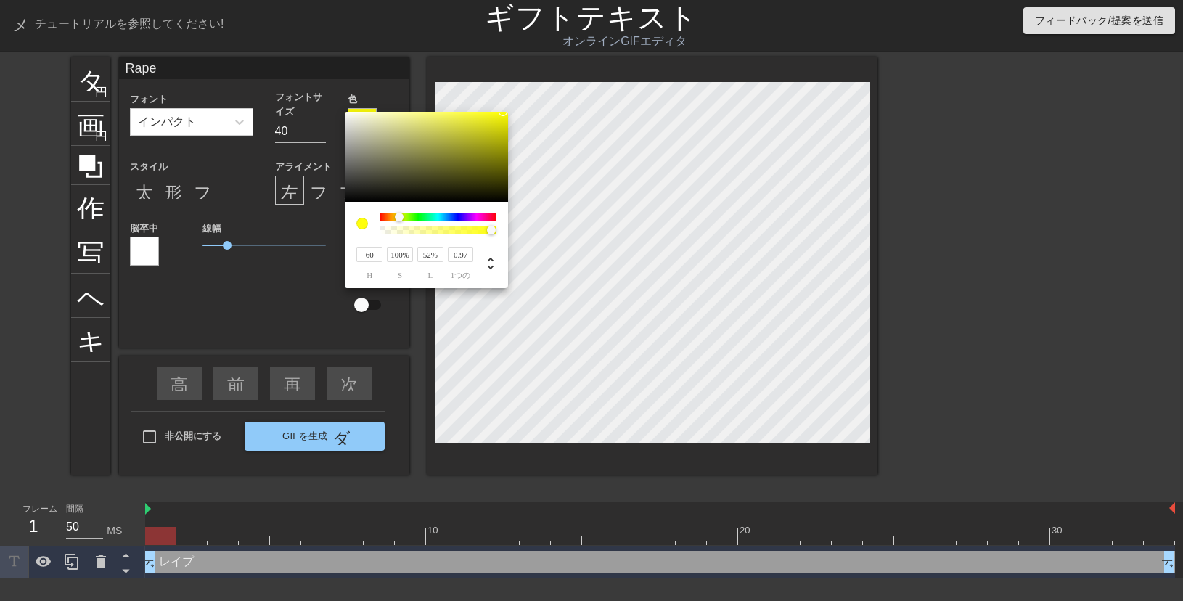
click at [367, 279] on font "h" at bounding box center [370, 275] width 6 height 9
click at [416, 284] on div "60 h 100% s 52% l 0.97 1つの" at bounding box center [426, 245] width 163 height 86
click at [444, 279] on div "0.97 1つの" at bounding box center [458, 262] width 30 height 34
click at [490, 269] on icon at bounding box center [491, 264] width 6 height 12
type input "255"
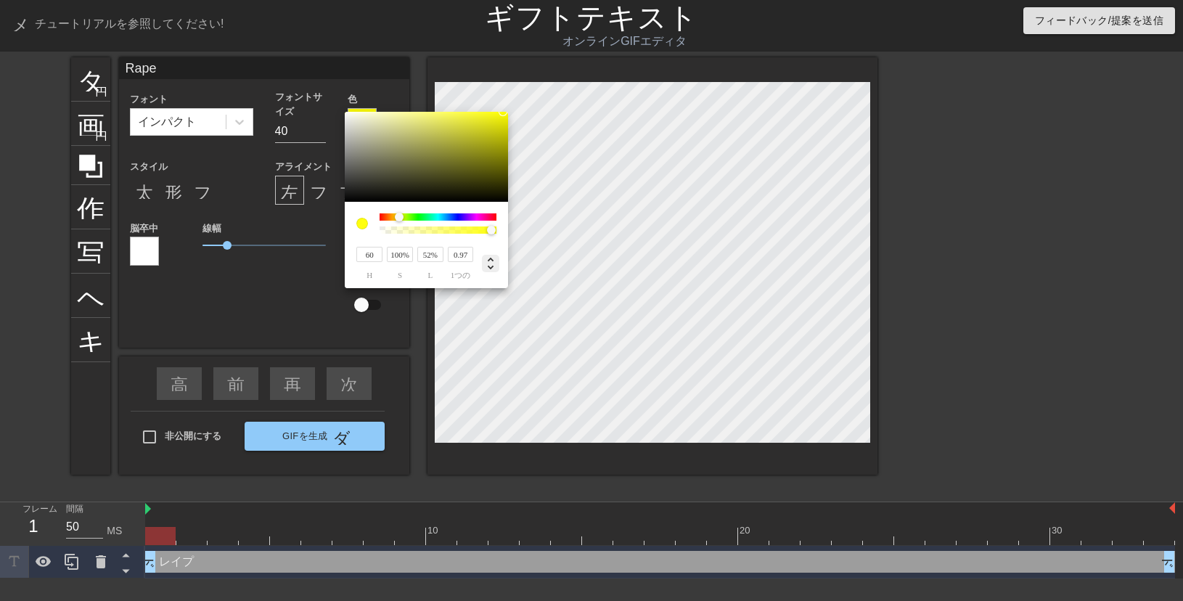
type input "255"
type input "8"
type input "1"
drag, startPoint x: 492, startPoint y: 230, endPoint x: 502, endPoint y: 231, distance: 9.5
click at [502, 231] on div at bounding box center [498, 230] width 9 height 9
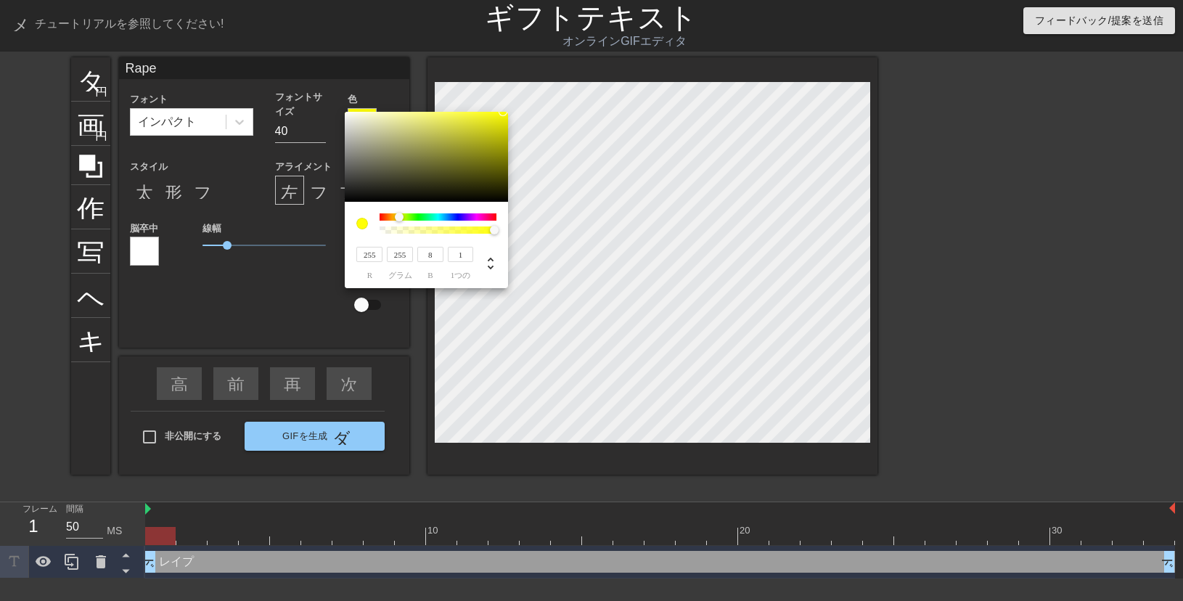
click at [436, 261] on input "8" at bounding box center [430, 254] width 26 height 15
type input "8"
type input "9"
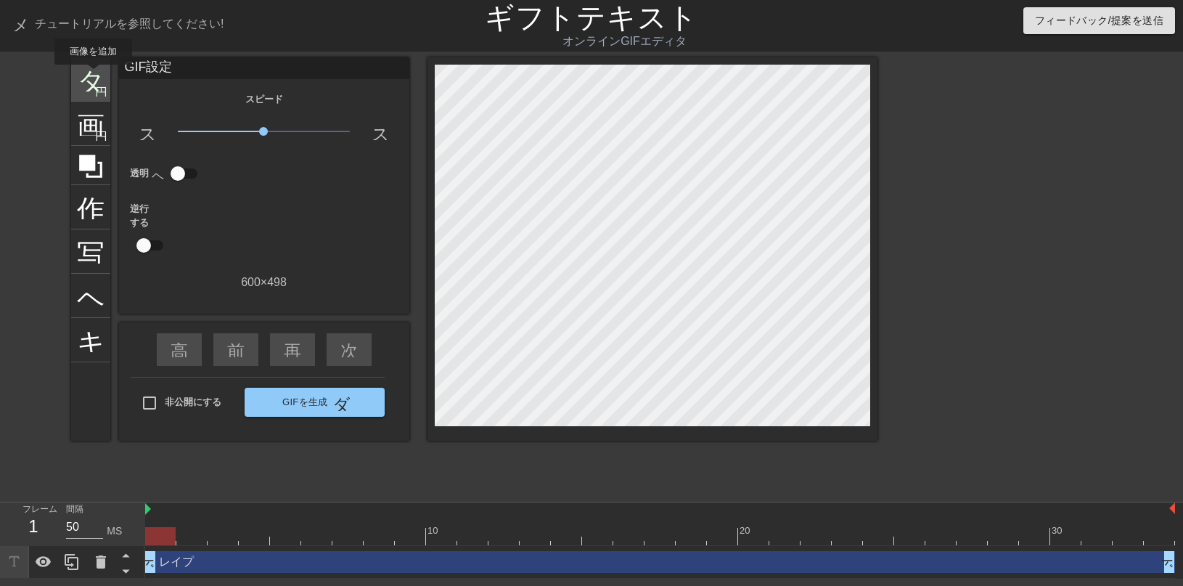
click at [93, 75] on font "タイトル" at bounding box center [133, 78] width 113 height 28
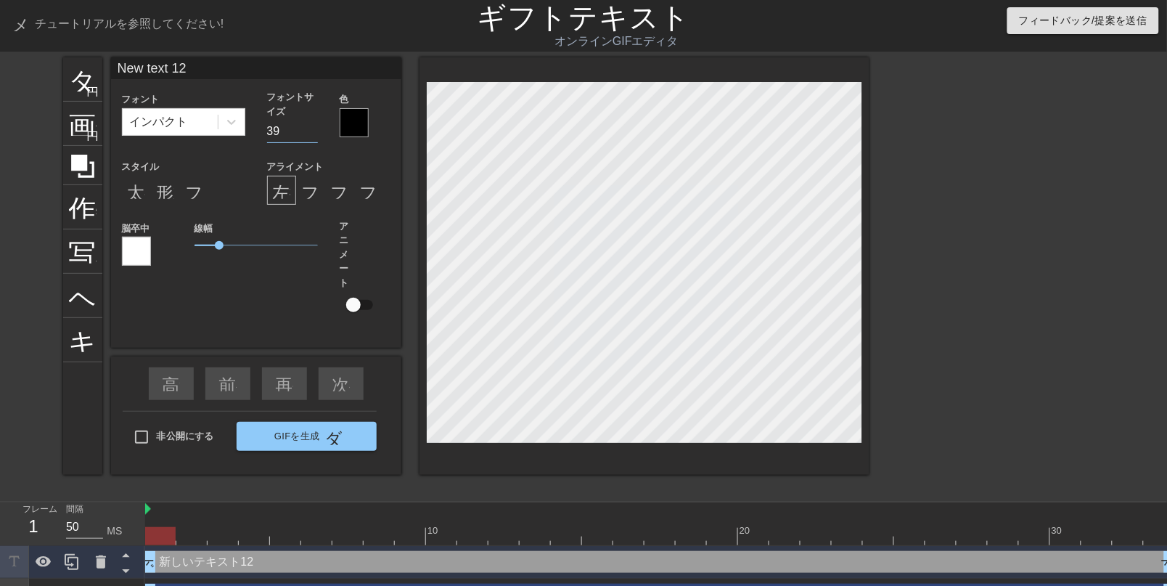
click at [314, 139] on input "39" at bounding box center [292, 131] width 51 height 23
click at [314, 139] on input "38" at bounding box center [292, 131] width 51 height 23
click at [314, 139] on input "37" at bounding box center [292, 131] width 51 height 23
click at [314, 139] on input "36" at bounding box center [292, 131] width 51 height 23
click at [314, 139] on input "35" at bounding box center [292, 131] width 51 height 23
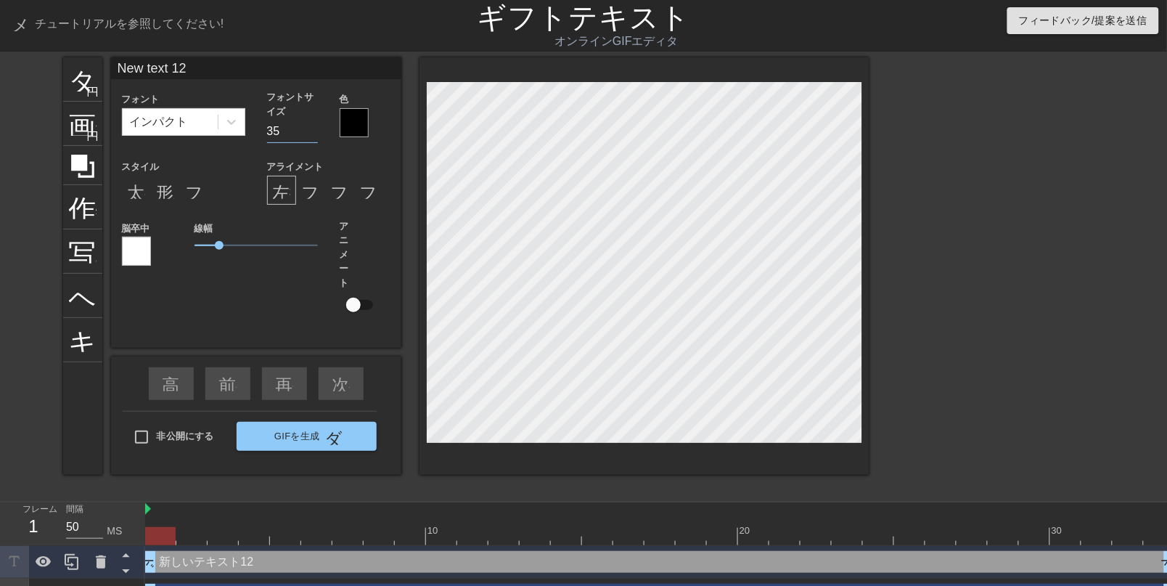
click at [314, 139] on input "34" at bounding box center [292, 131] width 51 height 23
click at [314, 139] on input "33" at bounding box center [292, 131] width 51 height 23
click at [314, 139] on input "32" at bounding box center [292, 131] width 51 height 23
click at [314, 139] on input "31" at bounding box center [292, 131] width 51 height 23
click at [314, 139] on input "30" at bounding box center [292, 131] width 51 height 23
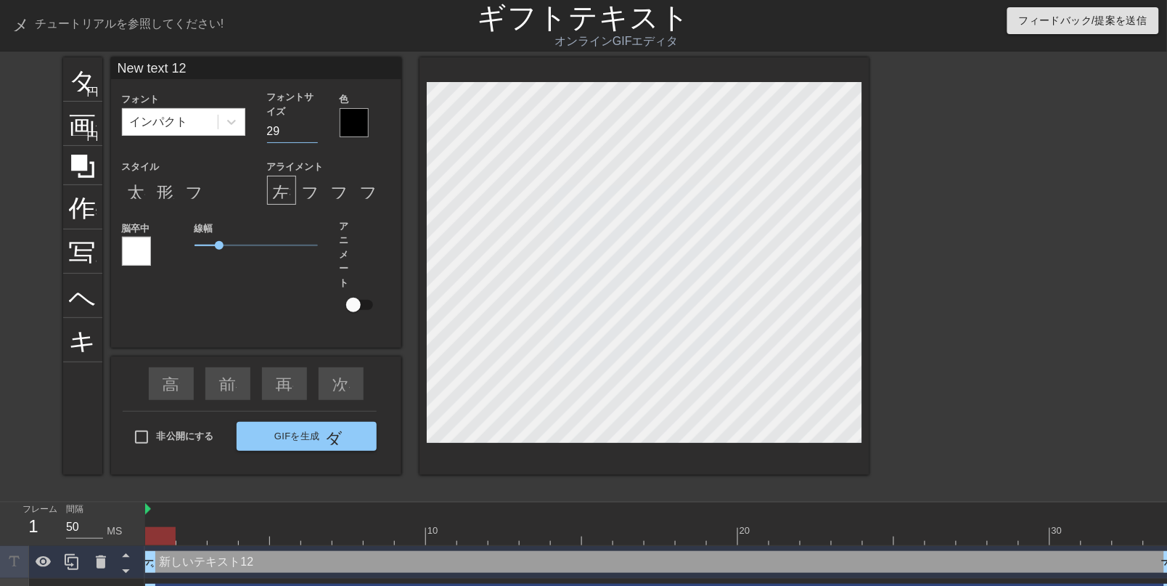
click at [313, 139] on input "29" at bounding box center [292, 131] width 51 height 23
click at [313, 139] on input "28" at bounding box center [292, 131] width 51 height 23
click at [312, 139] on input "27" at bounding box center [292, 131] width 51 height 23
click at [312, 139] on input "26" at bounding box center [292, 131] width 51 height 23
click at [312, 139] on input "25" at bounding box center [292, 131] width 51 height 23
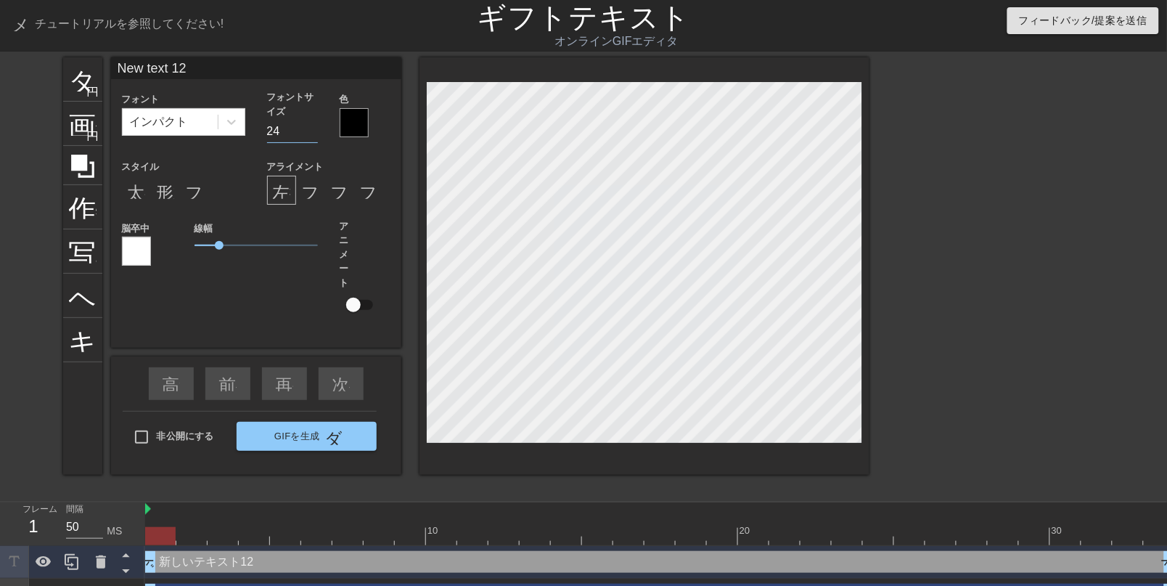
click at [312, 139] on input "24" at bounding box center [292, 131] width 51 height 23
click at [312, 139] on input "23" at bounding box center [292, 131] width 51 height 23
click at [312, 139] on input "22" at bounding box center [292, 131] width 51 height 23
click at [311, 139] on input "21" at bounding box center [292, 131] width 51 height 23
type input "20"
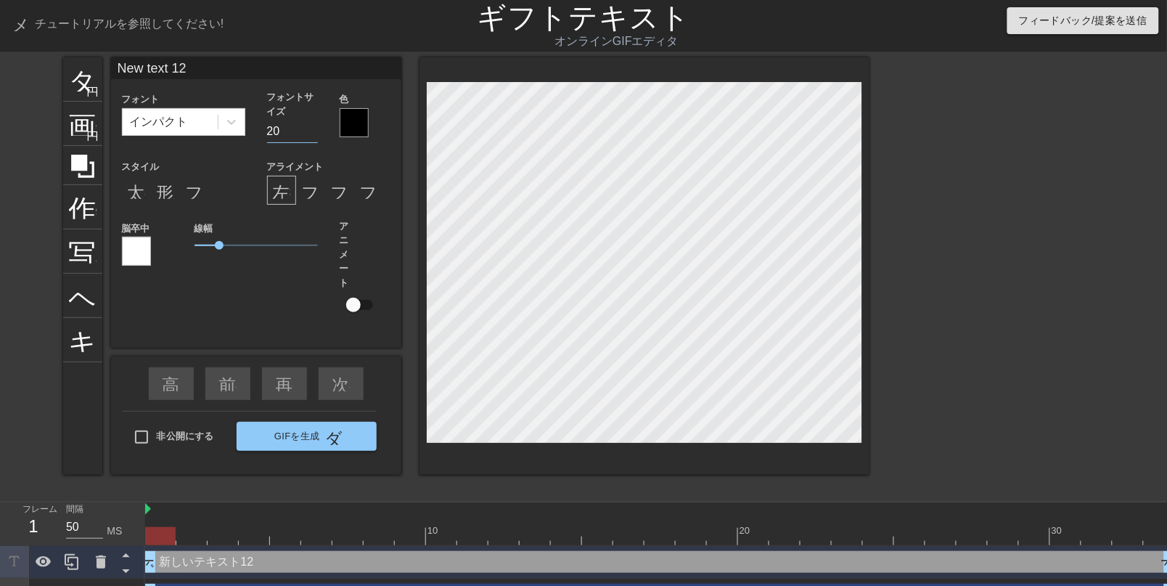
click at [311, 139] on input "20" at bounding box center [292, 131] width 51 height 23
click at [231, 124] on icon at bounding box center [231, 122] width 15 height 15
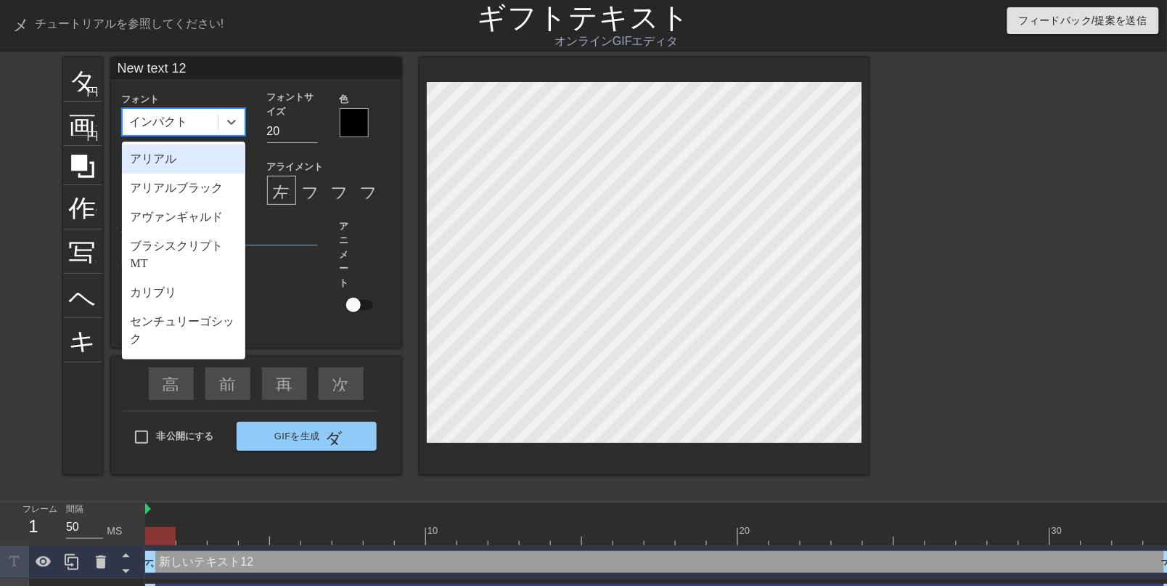
scroll to position [850, 0]
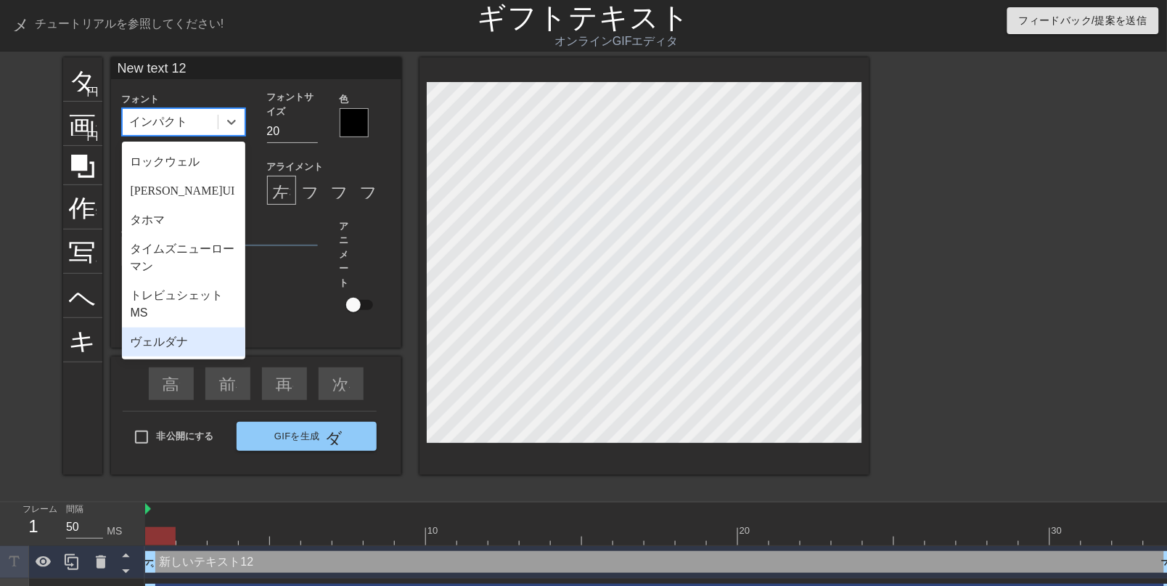
click at [204, 353] on div "ヴェルダナ" at bounding box center [183, 341] width 123 height 29
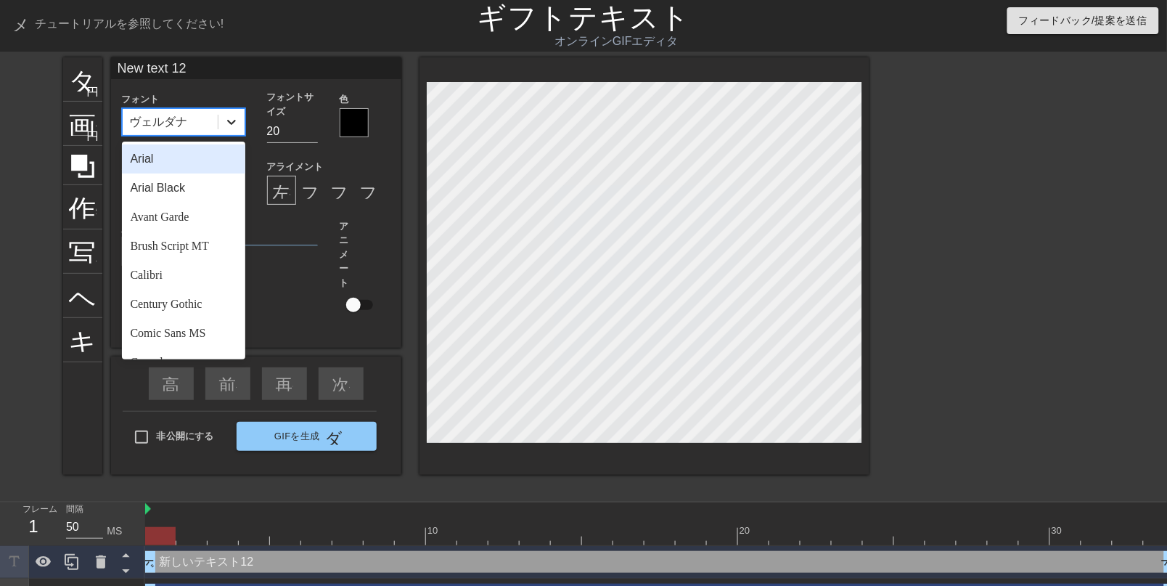
click at [234, 123] on icon at bounding box center [231, 122] width 15 height 15
